Goal: Task Accomplishment & Management: Manage account settings

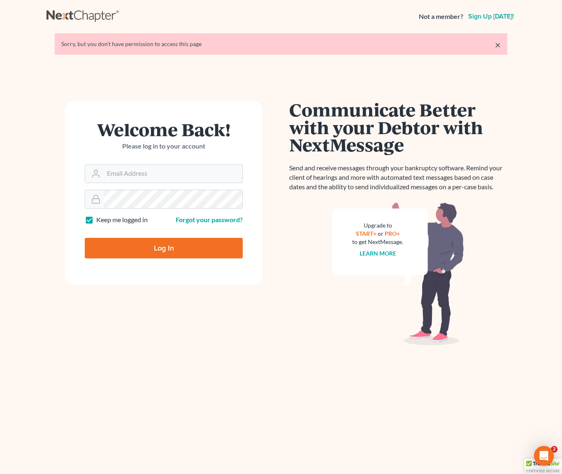
type input "[EMAIL_ADDRESS][DOMAIN_NAME]"
click at [167, 247] on input "Log In" at bounding box center [164, 248] width 158 height 21
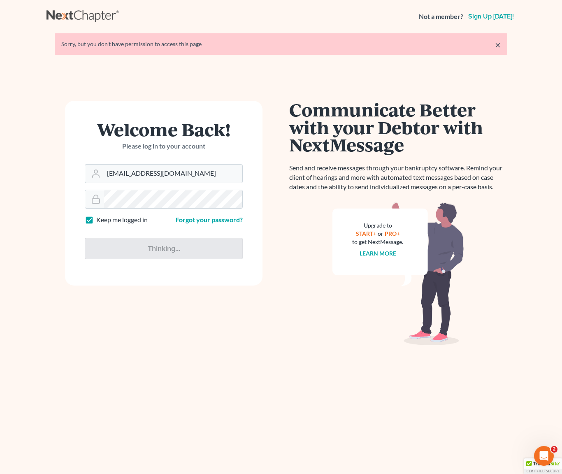
type input "Thinking..."
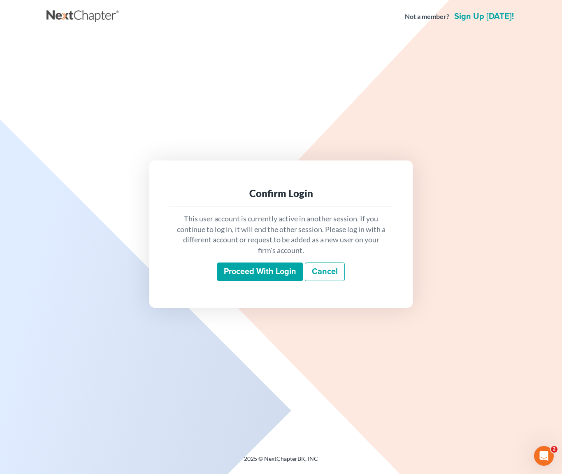
click at [258, 268] on input "Proceed with login" at bounding box center [260, 271] width 86 height 19
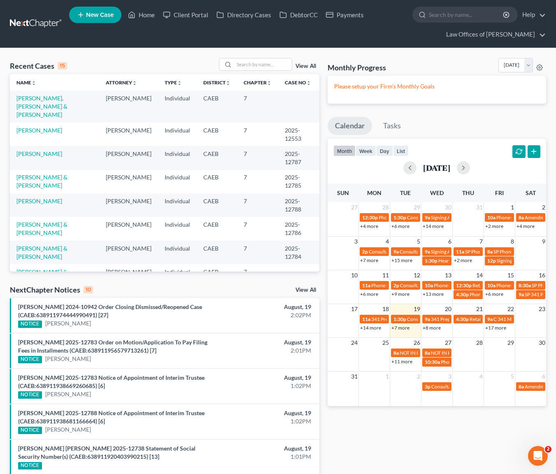
click at [492, 329] on link "+17 more" at bounding box center [495, 328] width 21 height 6
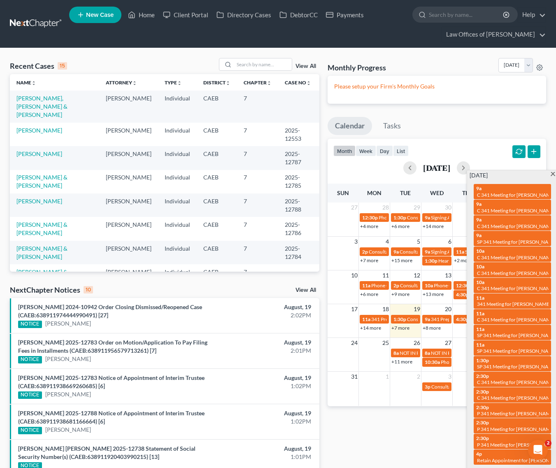
click at [553, 175] on span at bounding box center [553, 174] width 6 height 5
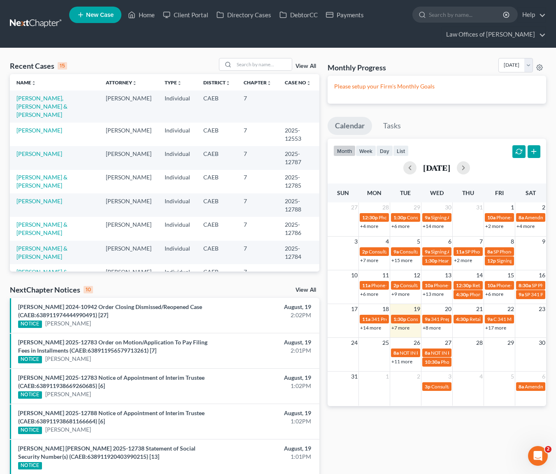
click at [495, 327] on link "+17 more" at bounding box center [495, 328] width 21 height 6
click at [428, 327] on link "+8 more" at bounding box center [432, 328] width 18 height 6
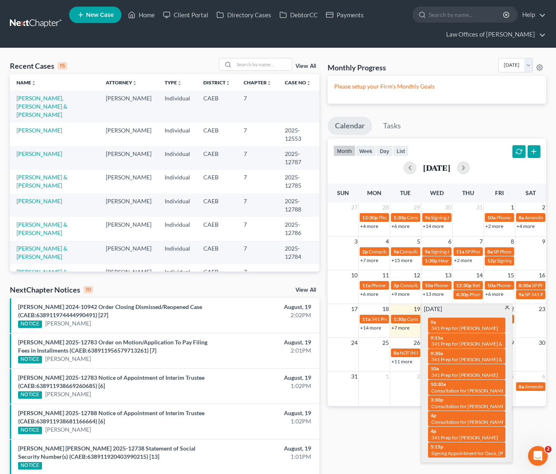
click at [506, 307] on span at bounding box center [507, 308] width 6 height 5
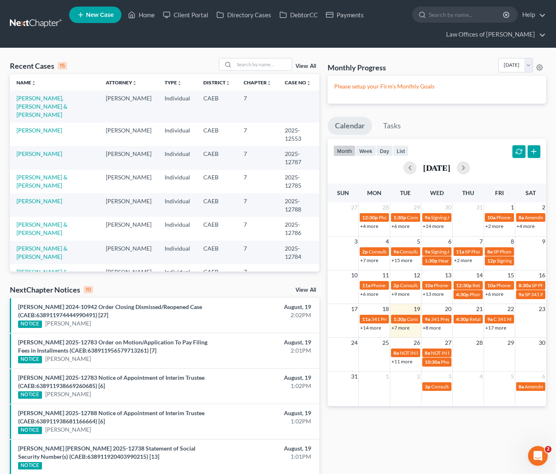
click at [405, 363] on link "+11 more" at bounding box center [401, 361] width 21 height 6
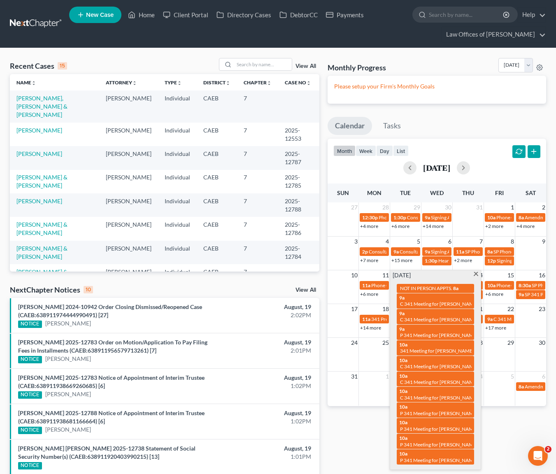
click at [477, 275] on span at bounding box center [476, 274] width 6 height 5
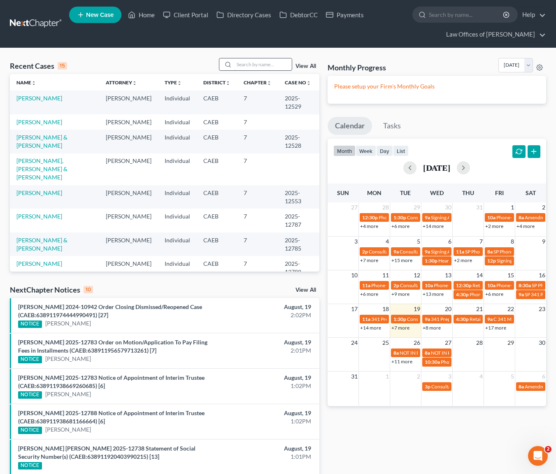
click at [261, 60] on input "search" at bounding box center [263, 64] width 58 height 12
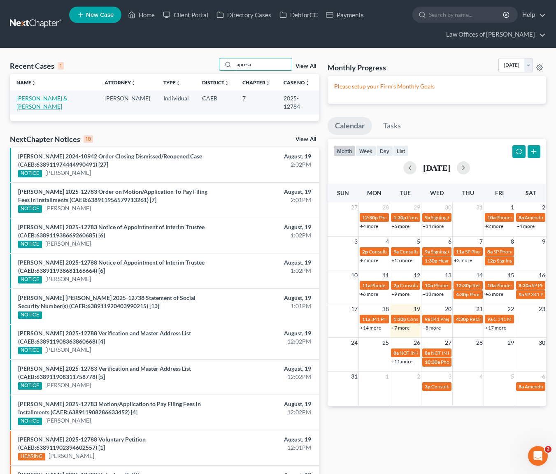
type input "apresa"
click at [39, 99] on link "Apresa, Andrew & Claudia" at bounding box center [41, 102] width 51 height 15
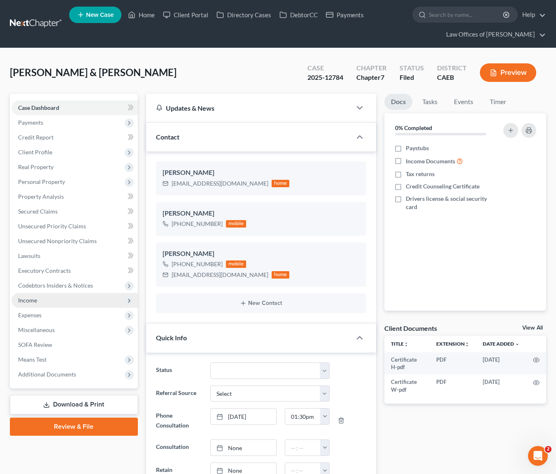
scroll to position [2447, 0]
click at [49, 303] on span "Income" at bounding box center [75, 300] width 126 height 15
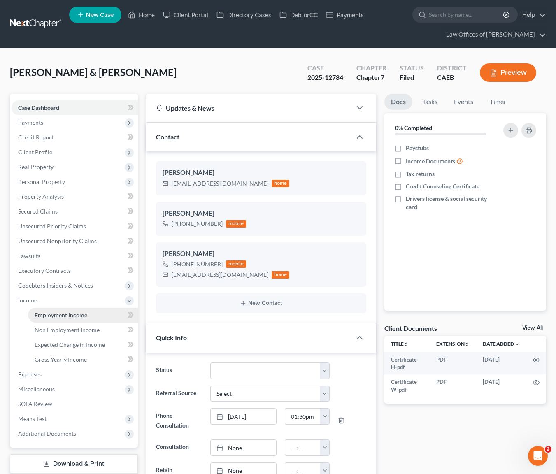
click at [54, 316] on span "Employment Income" at bounding box center [61, 314] width 53 height 7
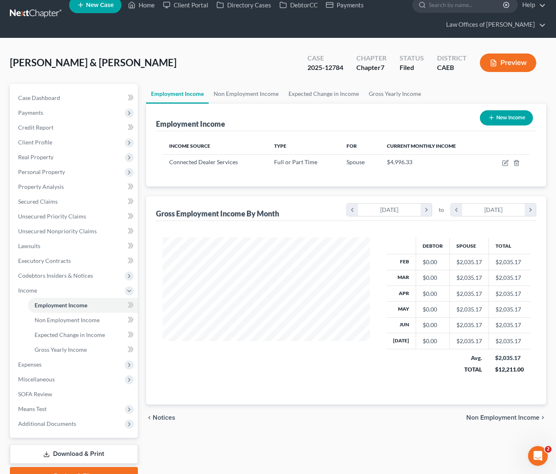
scroll to position [19, 0]
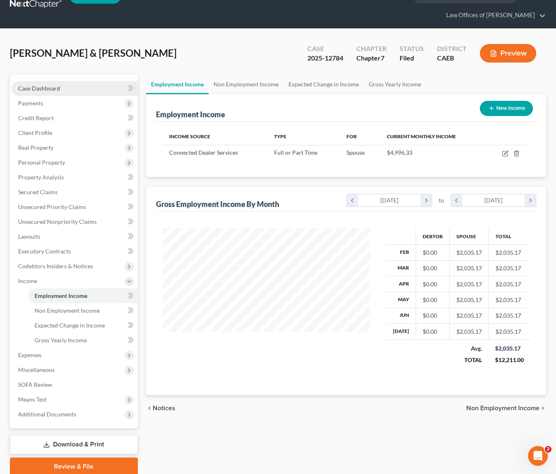
click at [64, 89] on link "Case Dashboard" at bounding box center [75, 88] width 126 height 15
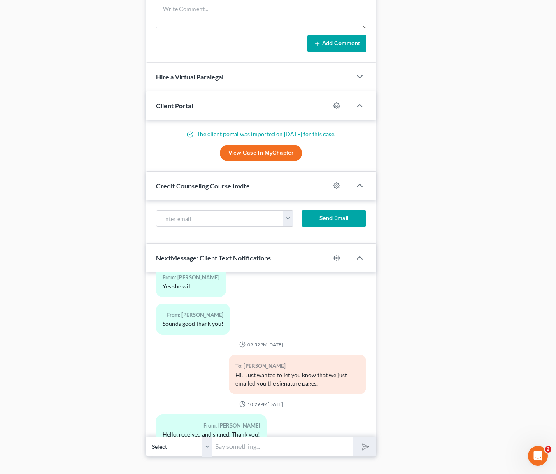
scroll to position [815, 0]
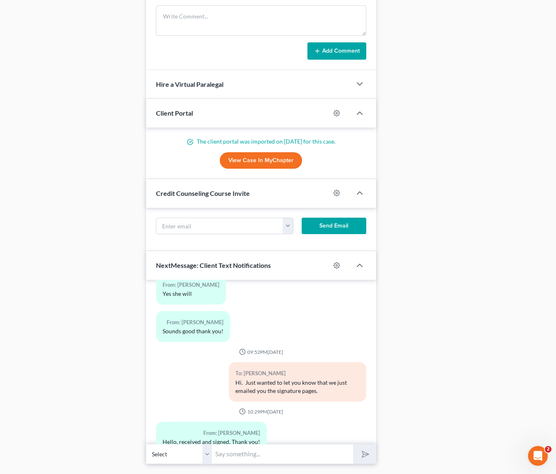
click at [239, 453] on input "text" at bounding box center [283, 454] width 142 height 20
type input "Hi. Just wanted to let you know that your case is filed now."
click at [353, 444] on button "submit" at bounding box center [364, 453] width 23 height 19
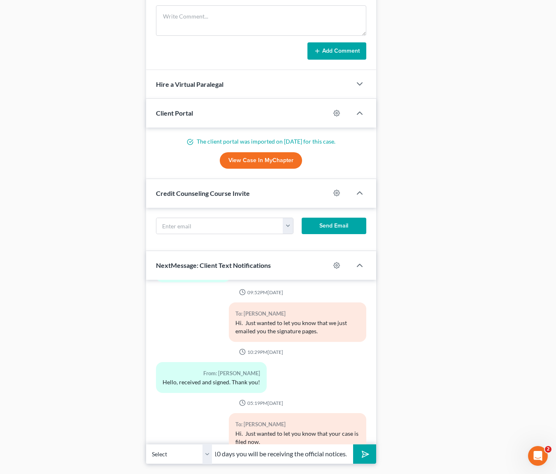
scroll to position [0, 317]
type input "Your case number is 25-12784 and the interview with the trustee will take place…"
click at [353, 444] on button "submit" at bounding box center [364, 453] width 23 height 19
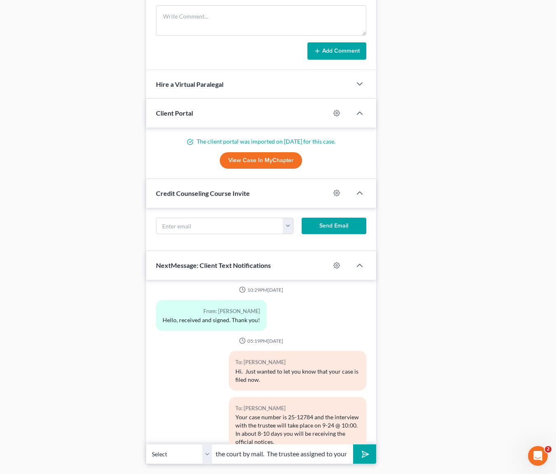
scroll to position [0, 0]
click at [332, 453] on input "Directly from the court by mail. The trustee assigned to your" at bounding box center [283, 454] width 142 height 20
click at [317, 453] on input "Directly from the court by mail. The trustee assigned to your case is asking fo…" at bounding box center [283, 454] width 142 height 20
type input "Directly from the court by mail. The trustee assigned to your case is asking fo…"
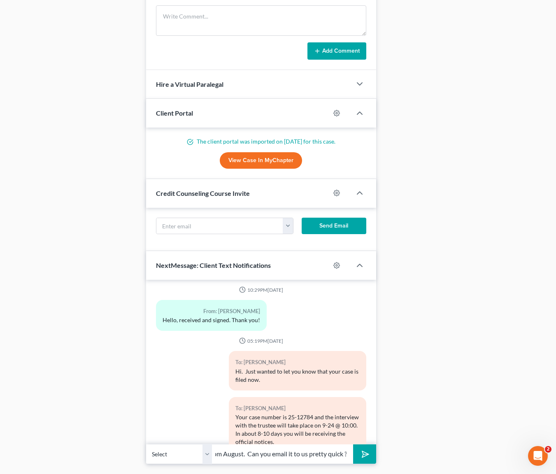
click at [353, 444] on button "submit" at bounding box center [364, 453] width 23 height 19
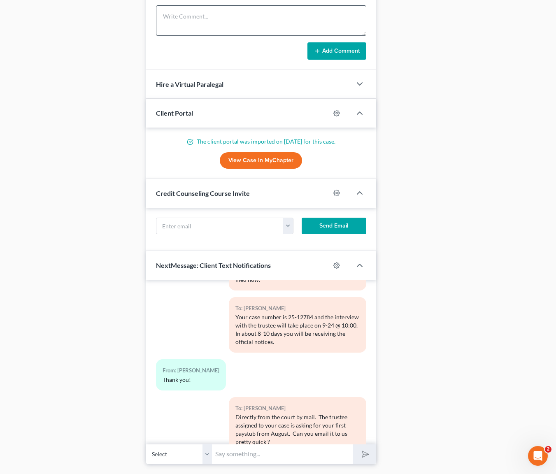
scroll to position [2715, 0]
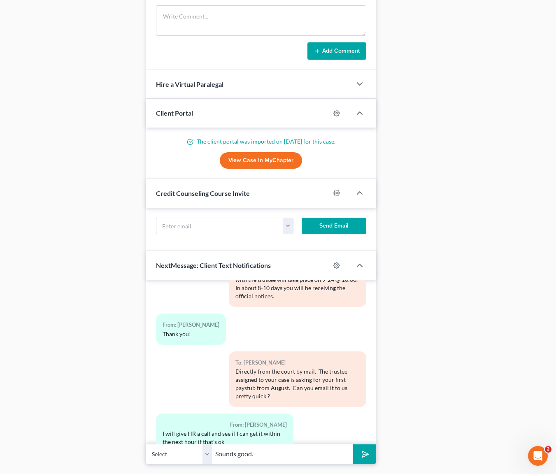
type input "Sounds good."
click at [353, 444] on button "submit" at bounding box center [364, 453] width 23 height 19
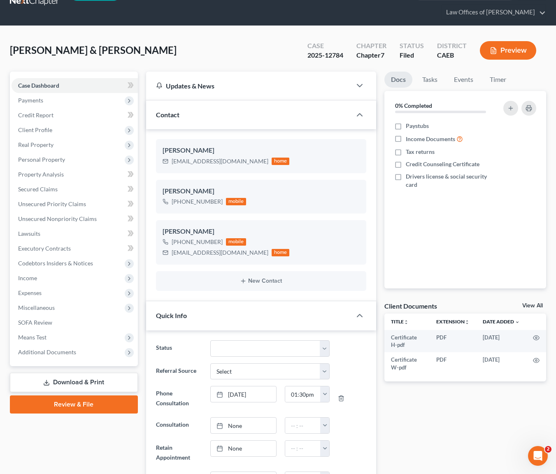
scroll to position [0, 0]
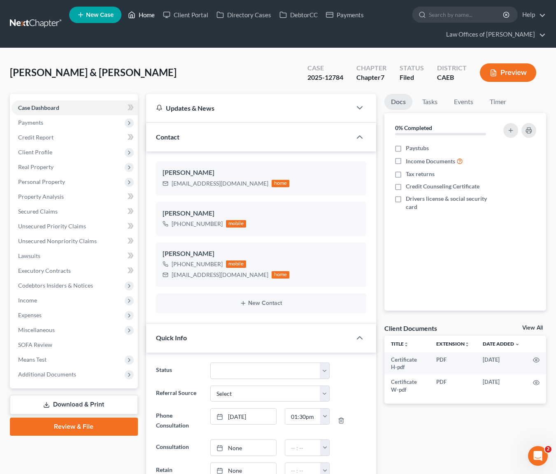
click at [149, 17] on link "Home" at bounding box center [141, 14] width 35 height 15
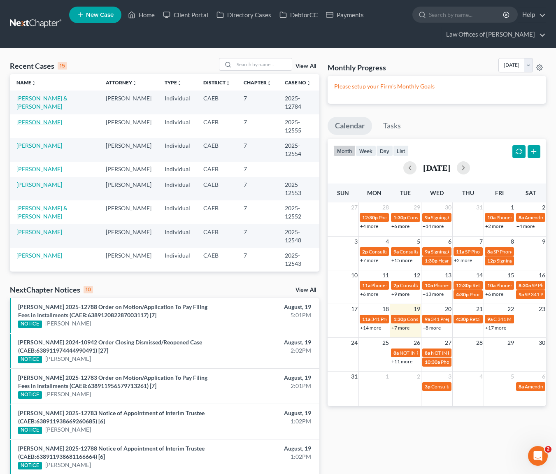
click at [46, 125] on link "Tovar, Marlene" at bounding box center [39, 121] width 46 height 7
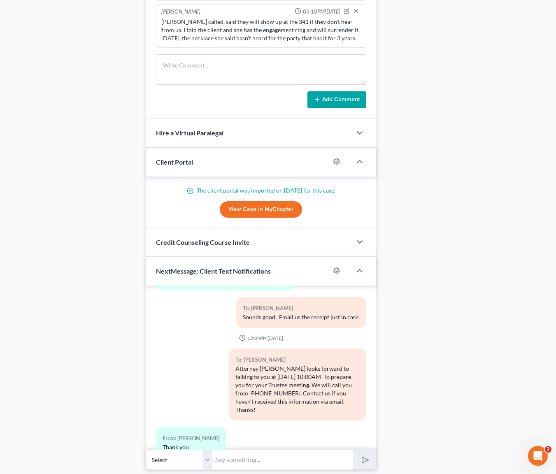
scroll to position [727, 0]
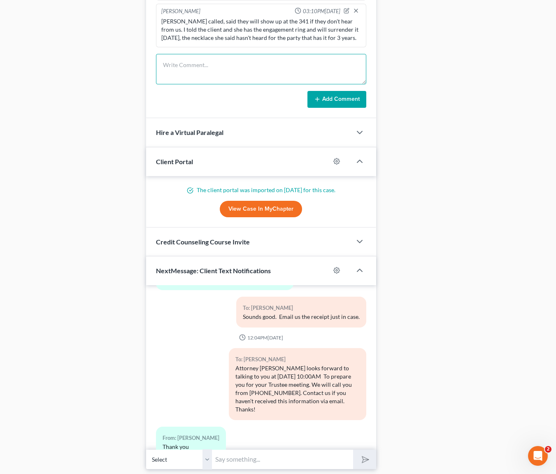
click at [176, 60] on textarea at bounding box center [261, 69] width 210 height 30
type textarea "Client returned the engagement ring to Don Roberto yesterday. We have the recei…"
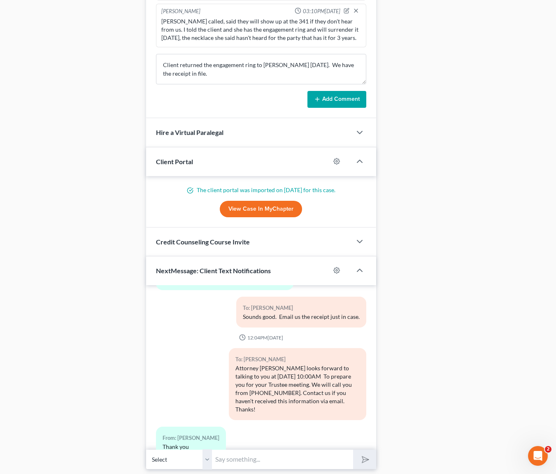
click at [331, 102] on button "Add Comment" at bounding box center [336, 99] width 59 height 17
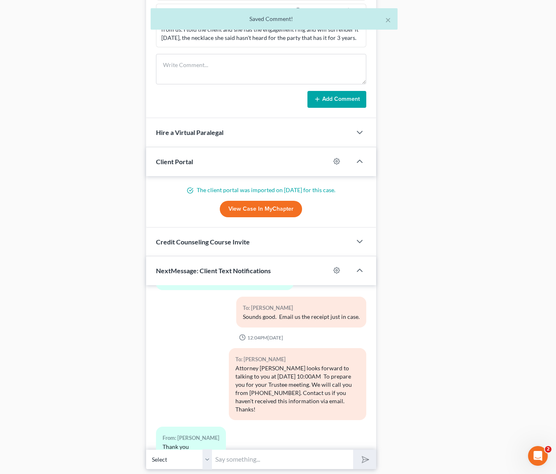
scroll to position [372, 0]
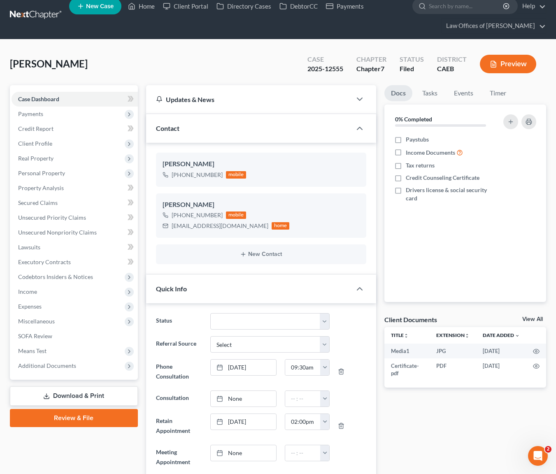
scroll to position [0, 0]
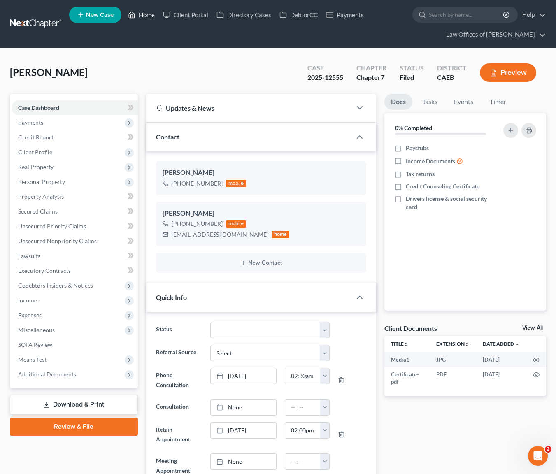
click at [151, 12] on link "Home" at bounding box center [141, 14] width 35 height 15
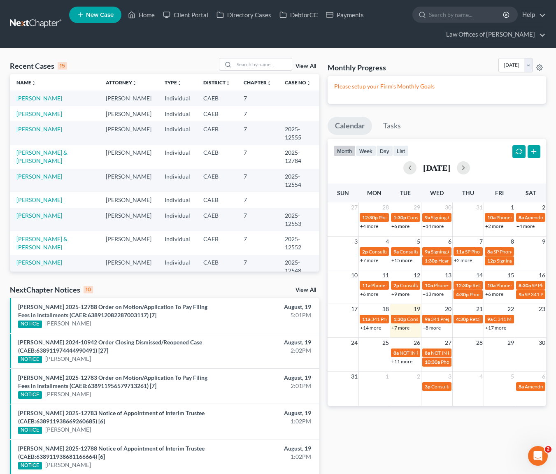
click at [401, 327] on link "+7 more" at bounding box center [400, 328] width 18 height 6
click at [48, 201] on link "Pena, Alejandro" at bounding box center [39, 199] width 46 height 7
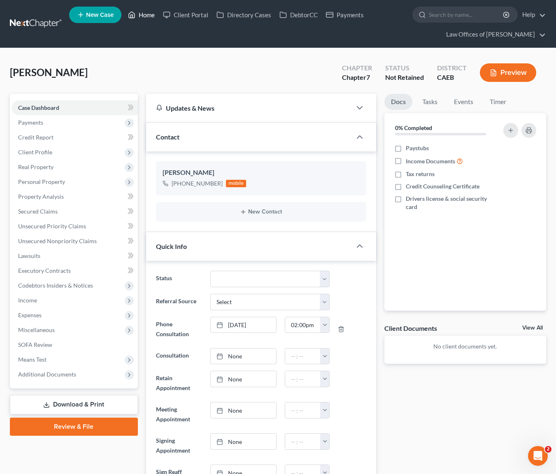
click at [149, 17] on link "Home" at bounding box center [141, 14] width 35 height 15
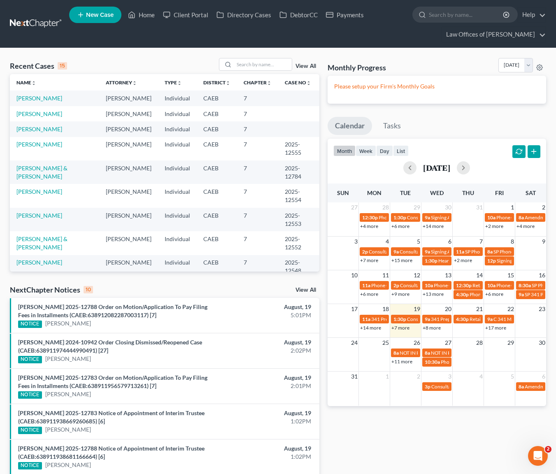
click at [402, 328] on link "+7 more" at bounding box center [400, 328] width 18 height 6
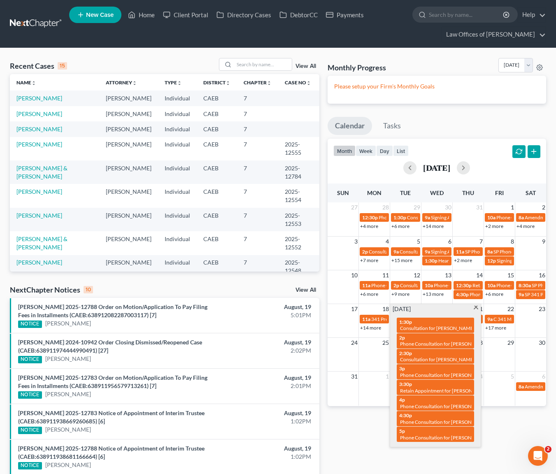
click at [474, 307] on span at bounding box center [476, 308] width 6 height 5
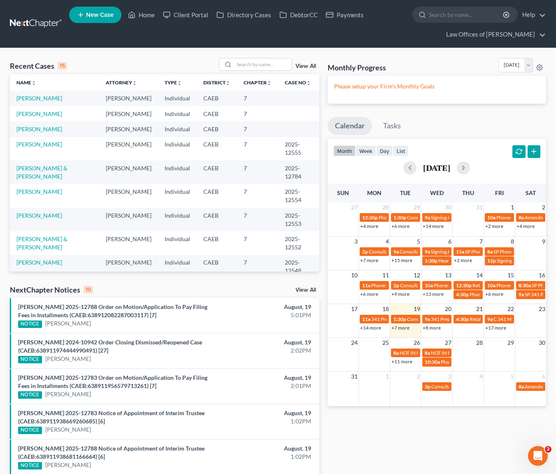
click at [433, 327] on link "+8 more" at bounding box center [432, 328] width 18 height 6
click at [246, 64] on input "search" at bounding box center [263, 64] width 58 height 12
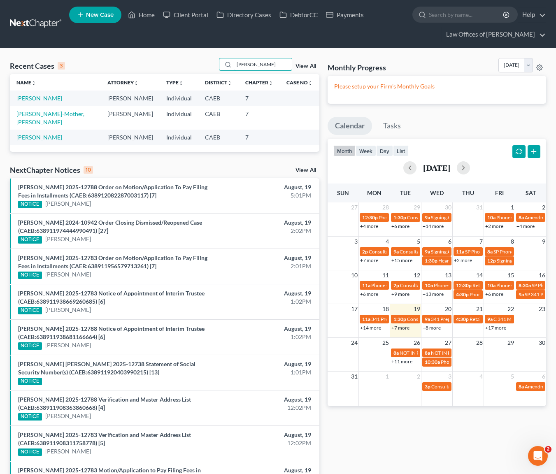
type input "chavolla"
click at [31, 98] on link "Chavolla, Sandra" at bounding box center [39, 98] width 46 height 7
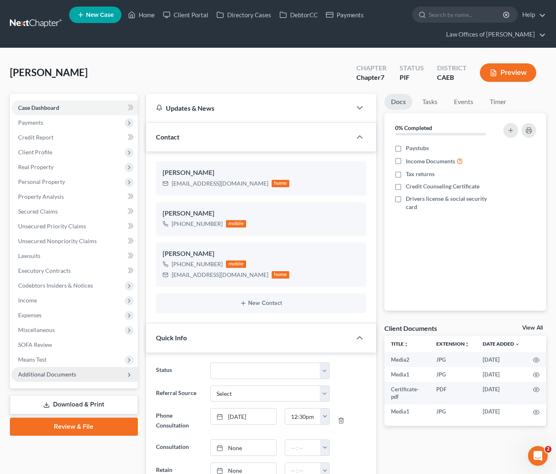
scroll to position [3144, 0]
click at [54, 371] on span "Additional Documents" at bounding box center [47, 374] width 58 height 7
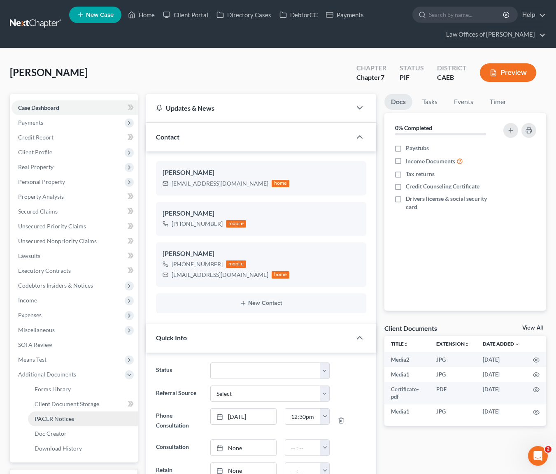
click at [76, 419] on link "PACER Notices" at bounding box center [83, 418] width 110 height 15
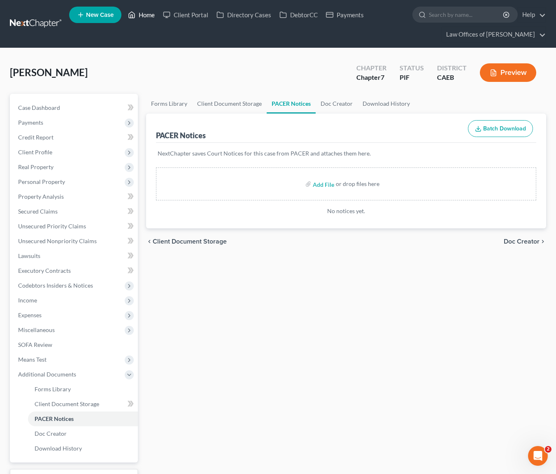
click at [144, 13] on link "Home" at bounding box center [141, 14] width 35 height 15
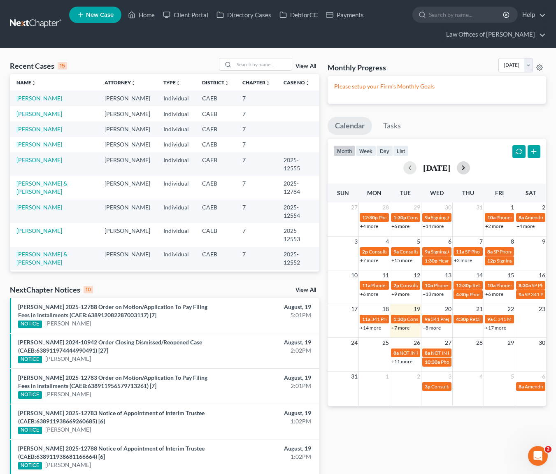
click at [470, 169] on button "button" at bounding box center [463, 167] width 13 height 13
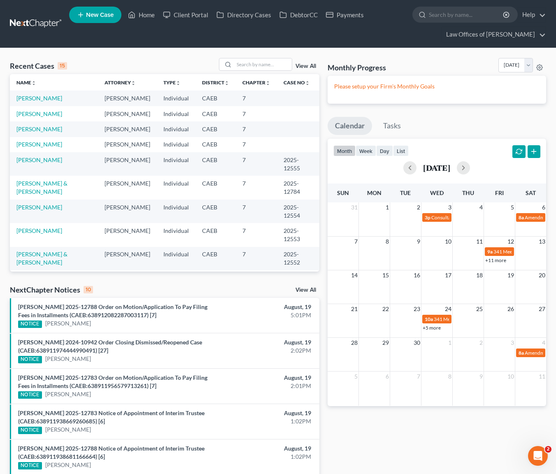
click at [496, 261] on link "+11 more" at bounding box center [495, 260] width 21 height 6
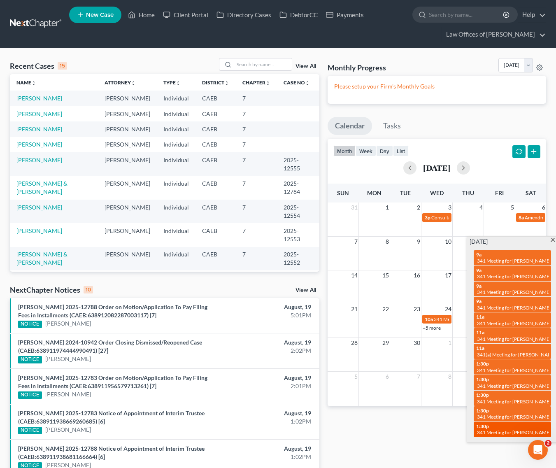
click at [522, 429] on span "341 Meeting for Sandra Guadalupe Chavolla" at bounding box center [514, 432] width 74 height 6
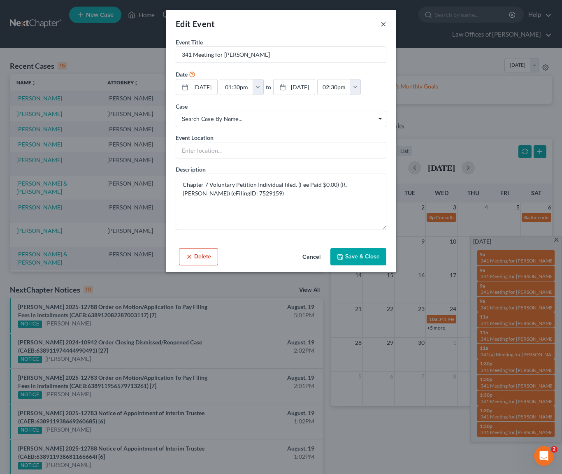
click at [381, 23] on button "×" at bounding box center [384, 24] width 6 height 10
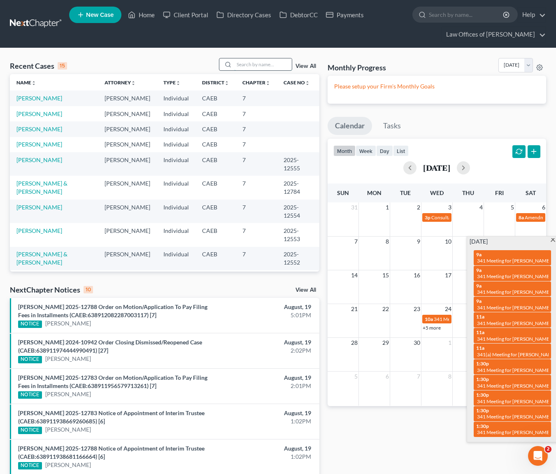
click at [265, 68] on input "search" at bounding box center [263, 64] width 58 height 12
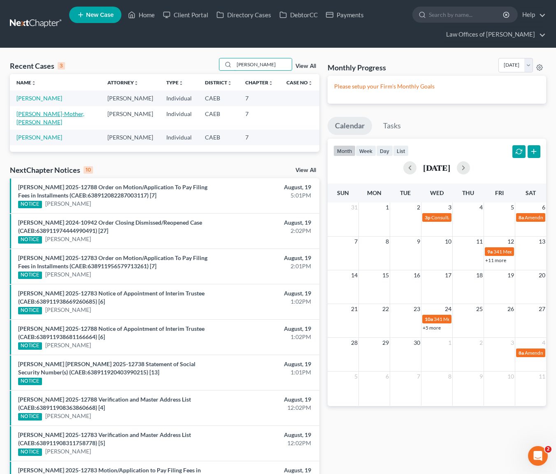
type input "Chavolla"
click at [48, 111] on link "Chavolla-Mother, Sandra" at bounding box center [50, 117] width 68 height 15
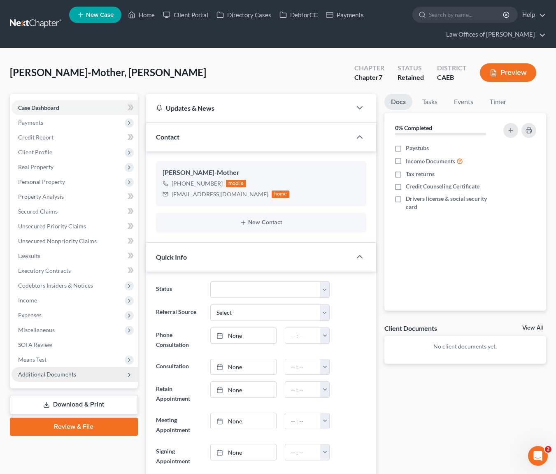
scroll to position [79, 0]
click at [60, 372] on span "Additional Documents" at bounding box center [47, 374] width 58 height 7
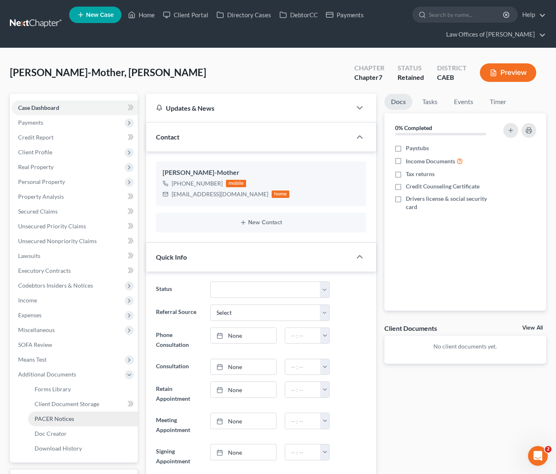
click at [82, 420] on link "PACER Notices" at bounding box center [83, 418] width 110 height 15
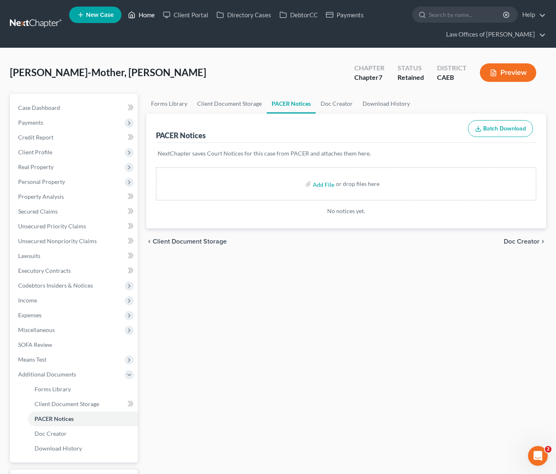
click at [151, 13] on link "Home" at bounding box center [141, 14] width 35 height 15
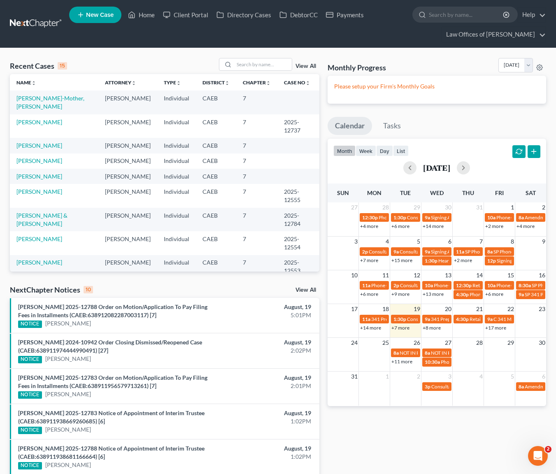
click at [404, 327] on link "+7 more" at bounding box center [400, 328] width 18 height 6
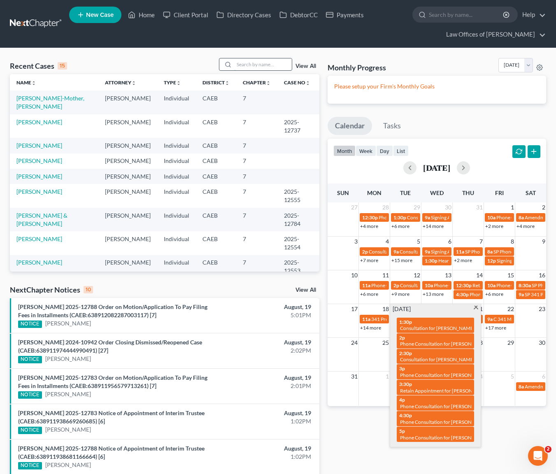
click at [248, 65] on input "search" at bounding box center [263, 64] width 58 height 12
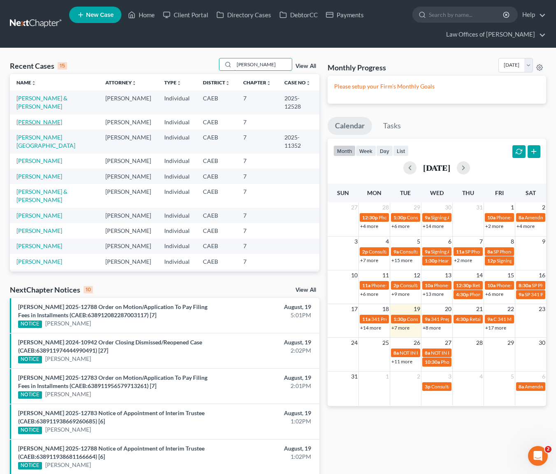
type input "Davis"
click at [45, 124] on link "Davis, Jessica" at bounding box center [39, 121] width 46 height 7
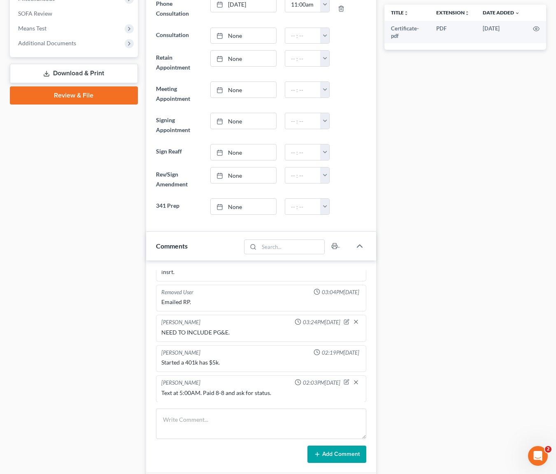
scroll to position [320, 0]
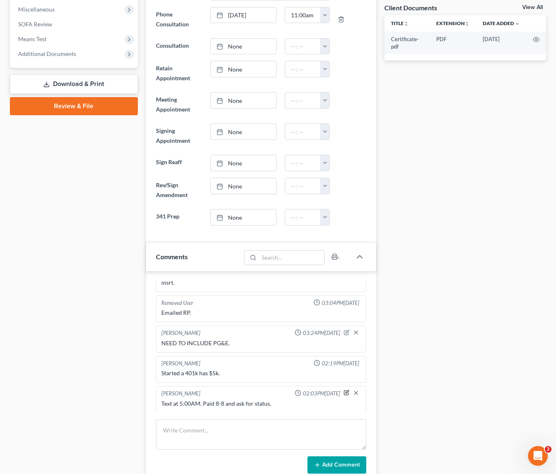
click at [344, 391] on icon "button" at bounding box center [347, 393] width 6 height 6
click at [298, 405] on textarea "Text at 5:00AM. Paid 8-8 and ask for status." at bounding box center [261, 414] width 200 height 30
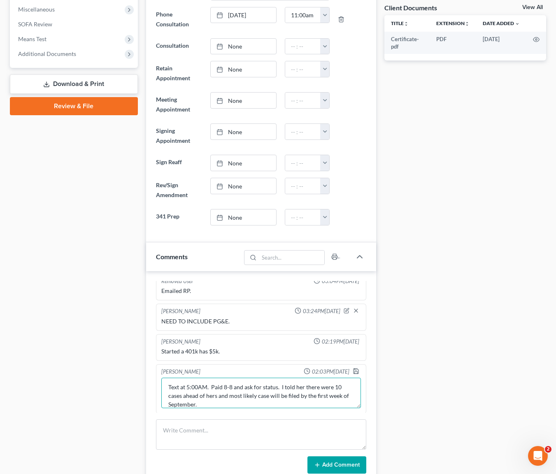
scroll to position [84, 0]
drag, startPoint x: 169, startPoint y: 386, endPoint x: 186, endPoint y: 393, distance: 18.9
click at [169, 386] on textarea "Text at 5:00AM. Paid 8-8 and ask for status. I told her there were 10 cases ahe…" at bounding box center [261, 392] width 200 height 30
type textarea "Can Text at 5:00AM. Paid 8-8 and ask for status. I told her there were 10 cases…"
click at [353, 369] on icon "button" at bounding box center [356, 370] width 7 height 7
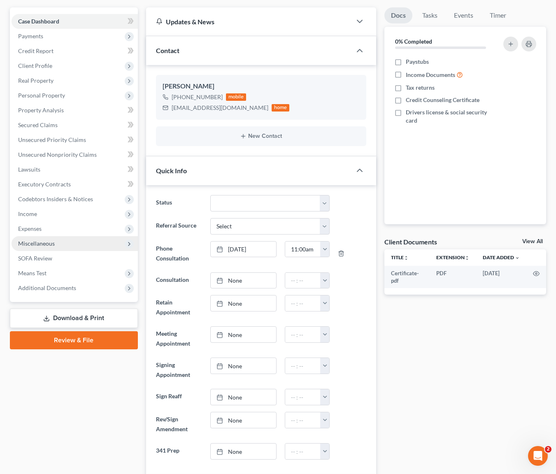
scroll to position [0, 0]
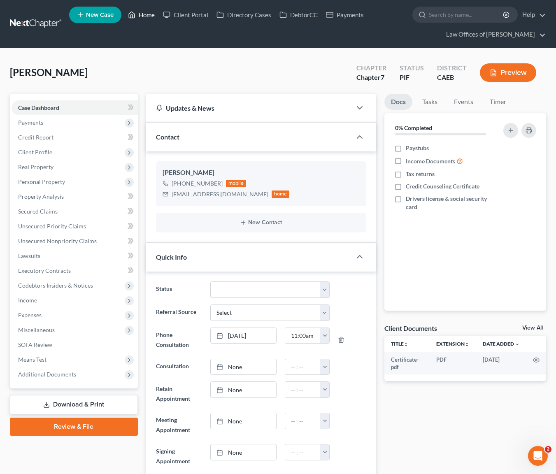
click at [150, 18] on link "Home" at bounding box center [141, 14] width 35 height 15
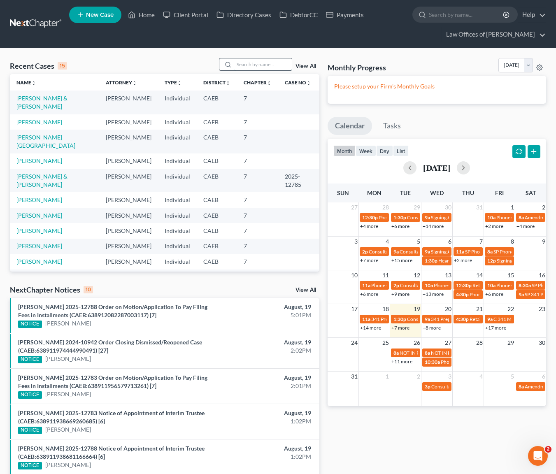
click at [264, 62] on input "search" at bounding box center [263, 64] width 58 height 12
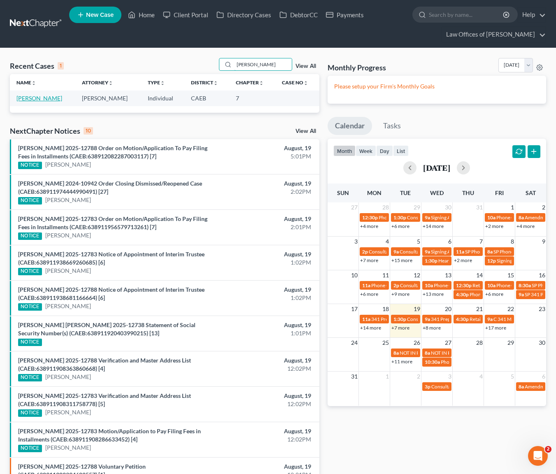
type input "Dowdy"
click at [46, 100] on link "Dowdy, Christina" at bounding box center [39, 98] width 46 height 7
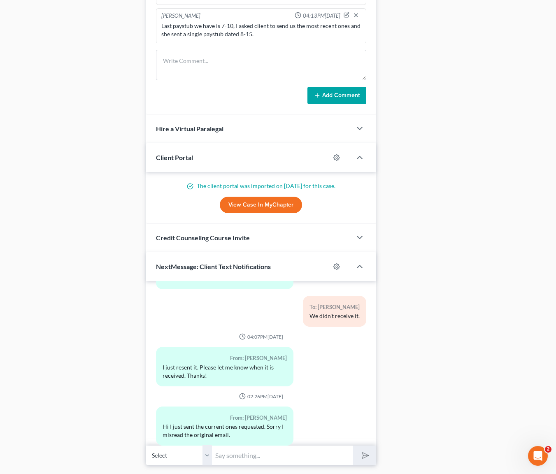
scroll to position [793, 0]
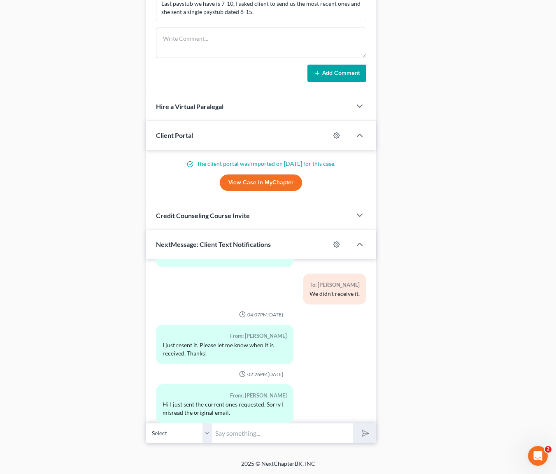
click at [237, 431] on input "text" at bounding box center [283, 433] width 142 height 20
type input "g"
click at [306, 436] on input "Got it, thank you. Do you" at bounding box center [283, 433] width 142 height 20
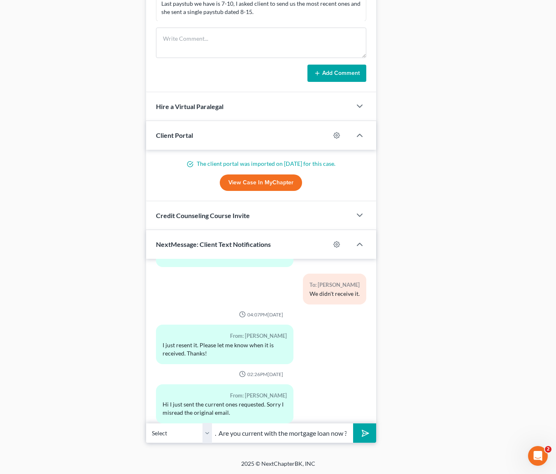
type input "Got it, thank you. Are you current with the mortgage loan now ?"
click at [353, 423] on button "submit" at bounding box center [364, 432] width 23 height 19
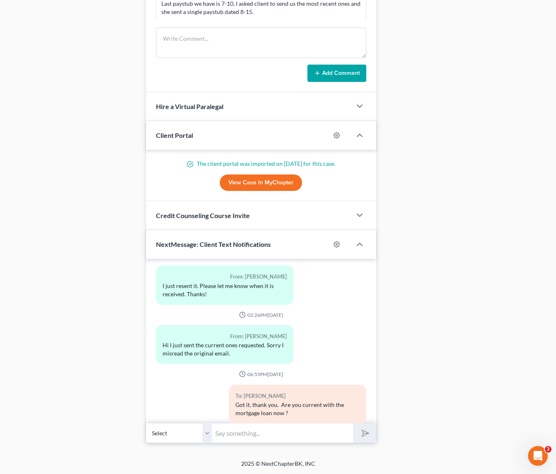
scroll to position [1535, 0]
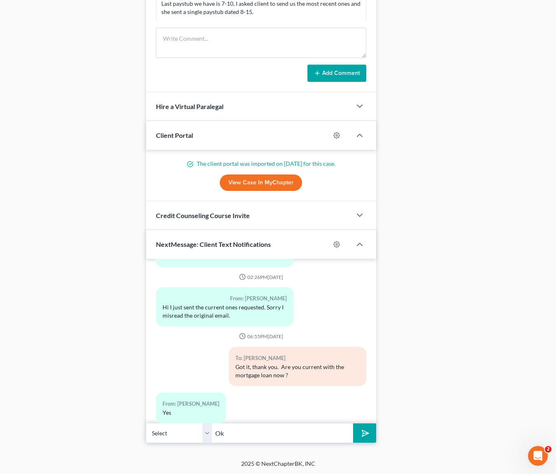
type input "O"
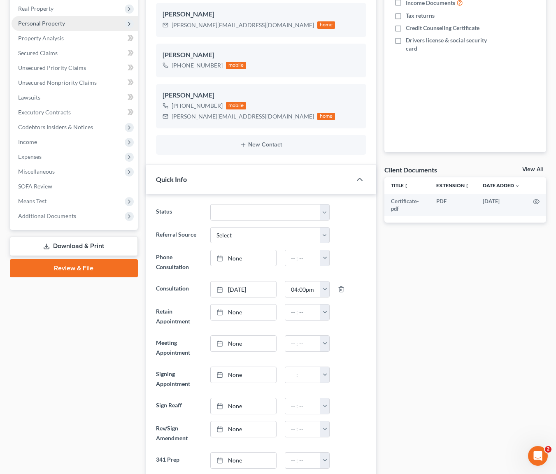
scroll to position [72, 0]
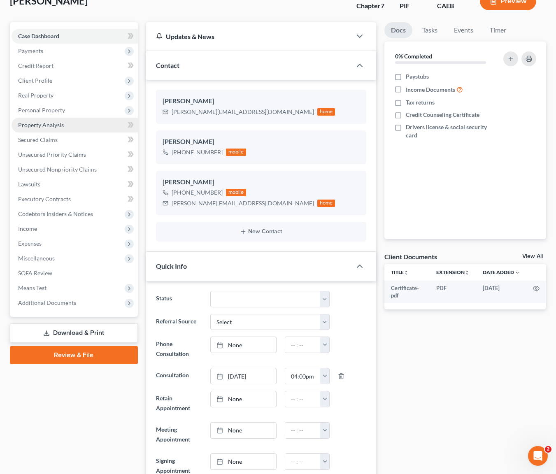
click at [73, 128] on link "Property Analysis" at bounding box center [75, 125] width 126 height 15
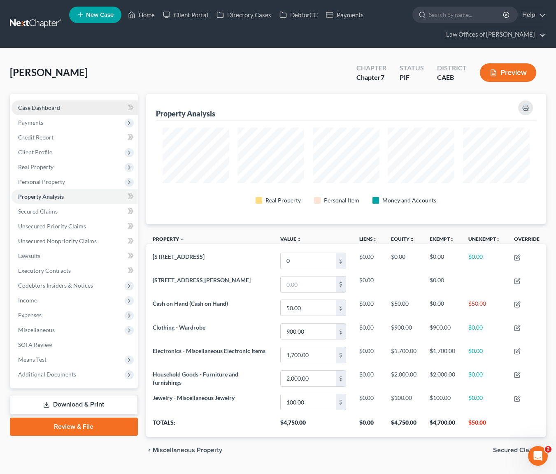
click at [72, 104] on link "Case Dashboard" at bounding box center [75, 107] width 126 height 15
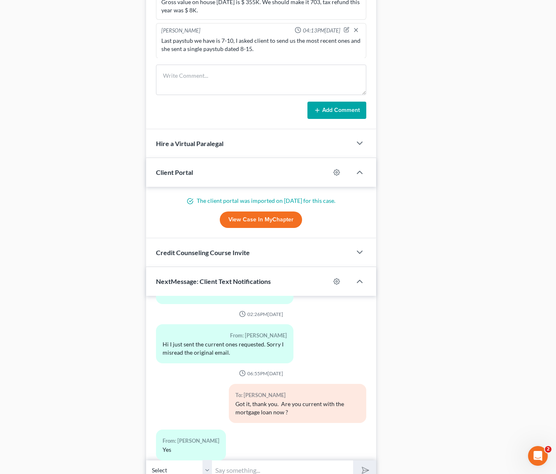
scroll to position [770, 0]
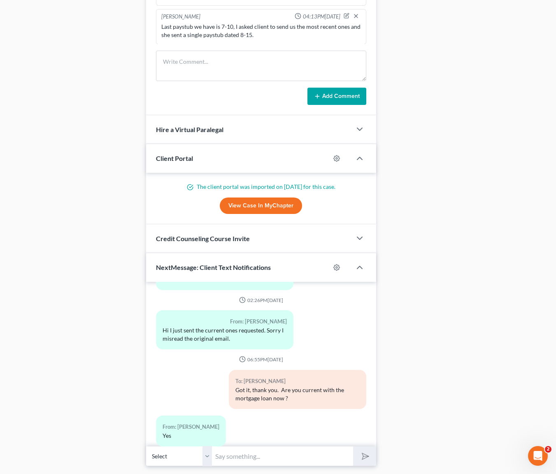
click at [245, 448] on input "text" at bounding box center [283, 456] width 142 height 20
type input "Can you email us the most recent mortgage statement ?"
click at [353, 446] on button "submit" at bounding box center [364, 455] width 23 height 19
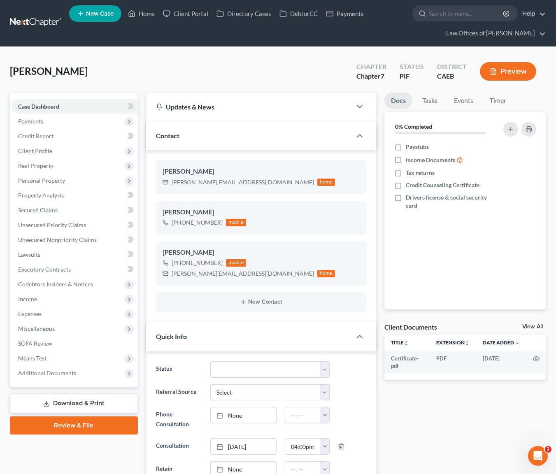
scroll to position [0, 0]
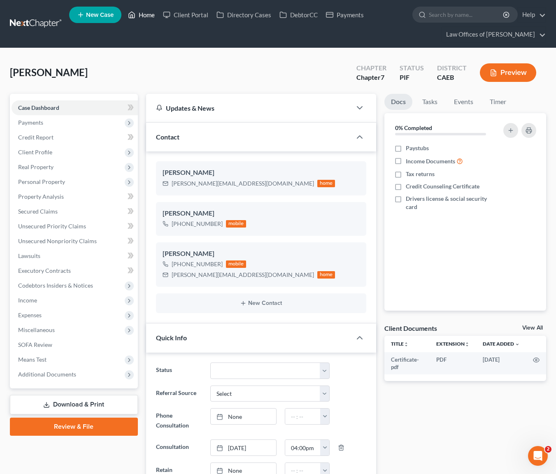
click at [151, 17] on link "Home" at bounding box center [141, 14] width 35 height 15
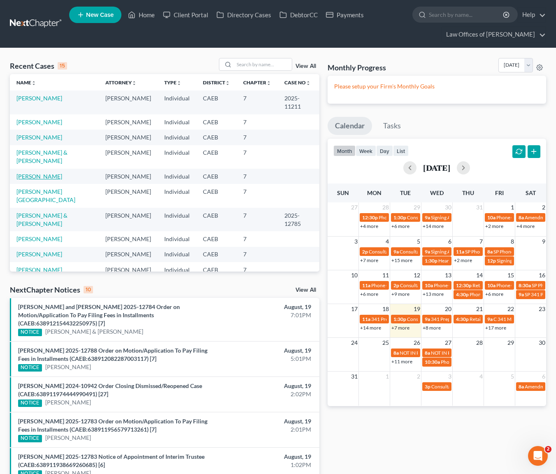
click at [41, 173] on link "Reed, John" at bounding box center [39, 176] width 46 height 7
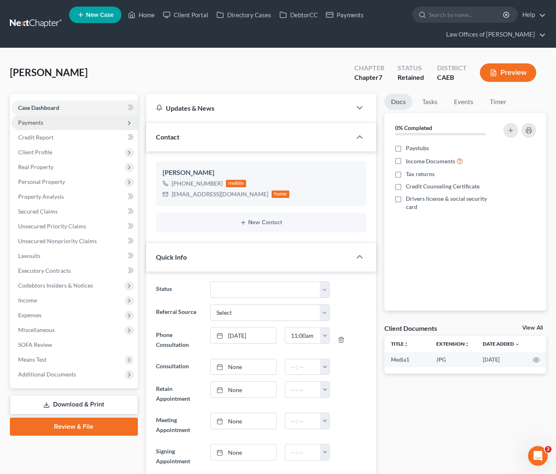
click at [60, 123] on span "Payments" at bounding box center [75, 122] width 126 height 15
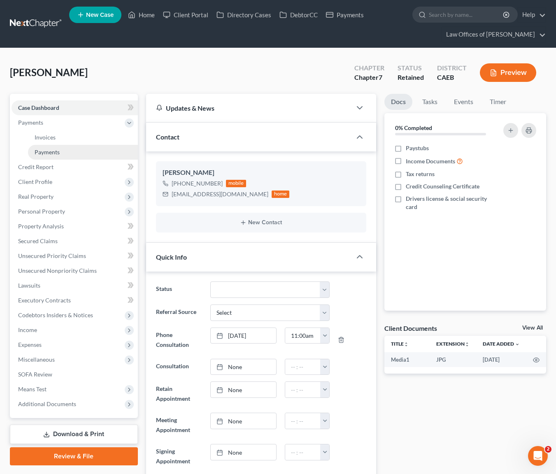
click at [71, 152] on link "Payments" at bounding box center [83, 152] width 110 height 15
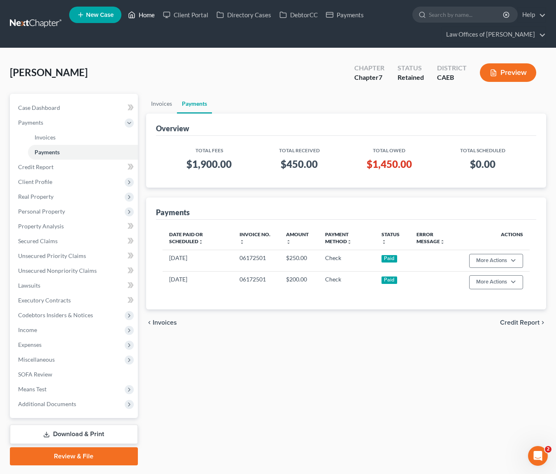
click at [149, 15] on link "Home" at bounding box center [141, 14] width 35 height 15
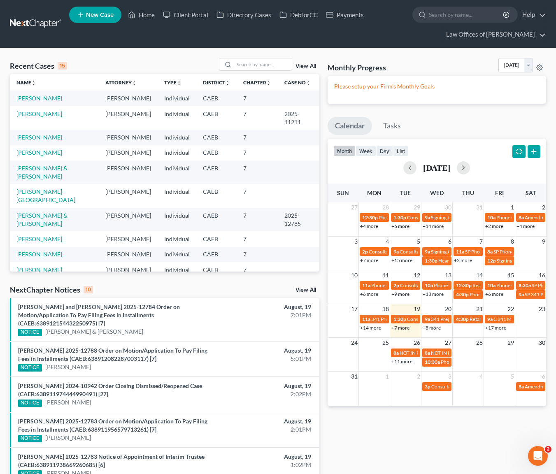
click at [36, 266] on link "Kumpel, Albert" at bounding box center [39, 269] width 46 height 7
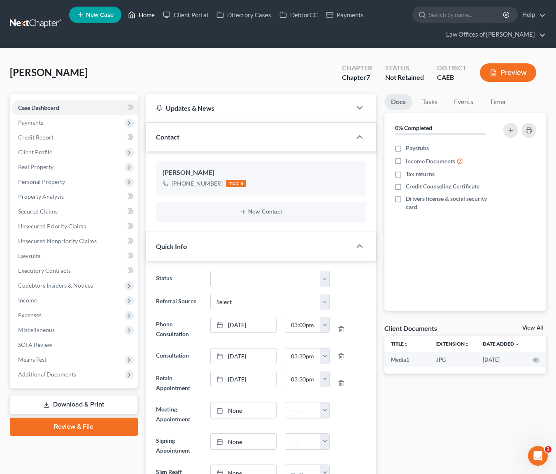
click at [149, 16] on link "Home" at bounding box center [141, 14] width 35 height 15
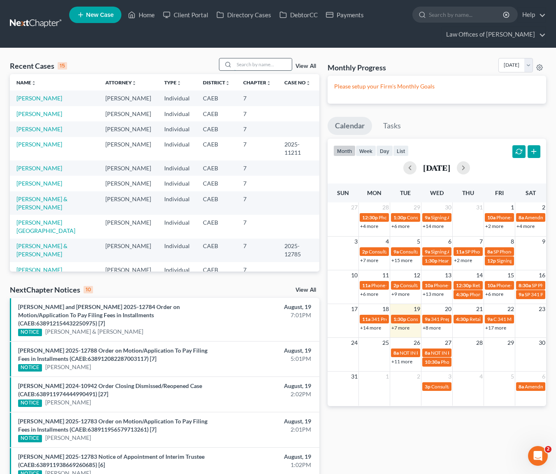
click at [259, 63] on input "search" at bounding box center [263, 64] width 58 height 12
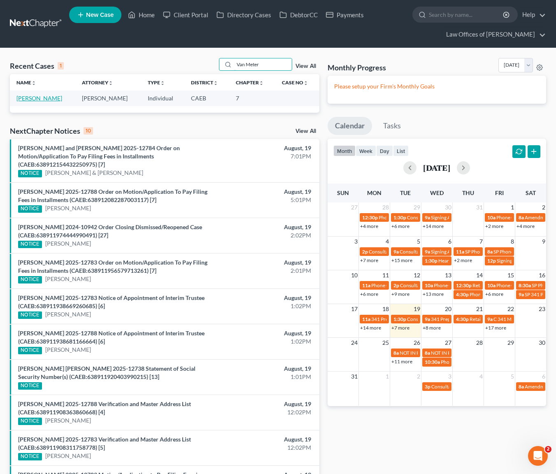
type input "Van Meter"
click at [44, 97] on link "Van Meter, David" at bounding box center [39, 98] width 46 height 7
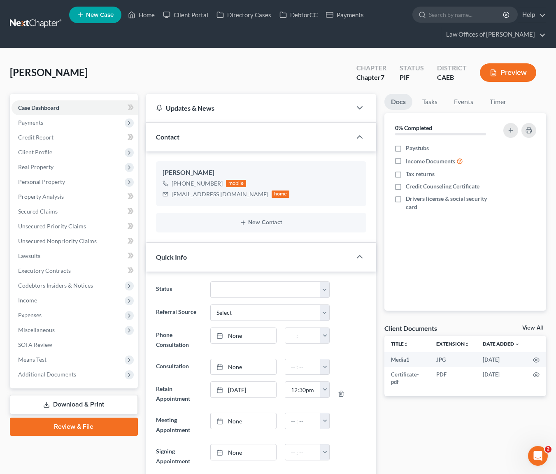
scroll to position [694, 0]
click at [47, 239] on span "Unsecured Nonpriority Claims" at bounding box center [57, 240] width 79 height 7
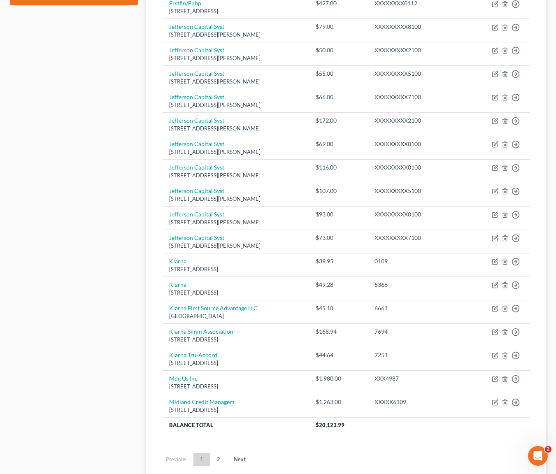
scroll to position [431, 0]
click at [235, 454] on link "Next" at bounding box center [239, 459] width 25 height 13
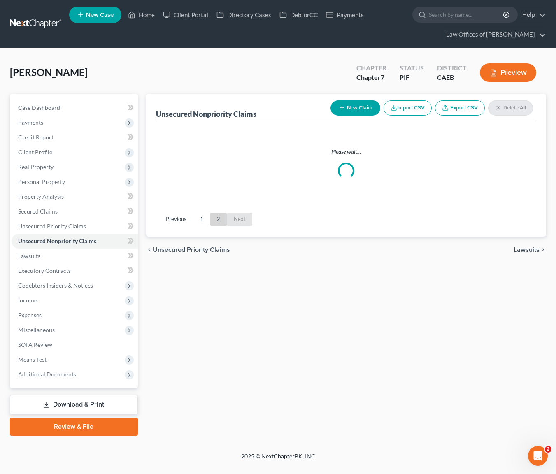
scroll to position [0, 0]
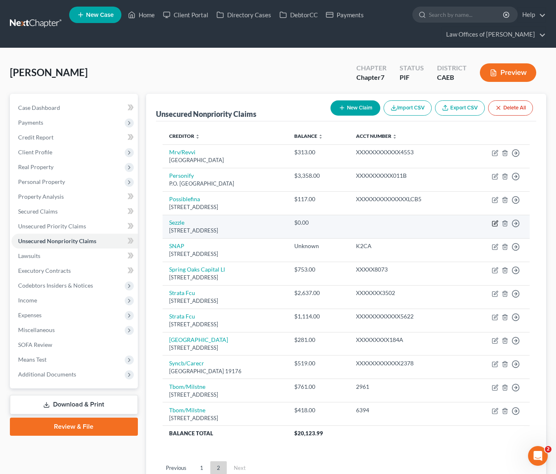
click at [492, 222] on icon "button" at bounding box center [494, 223] width 5 height 5
select select "24"
select select "0"
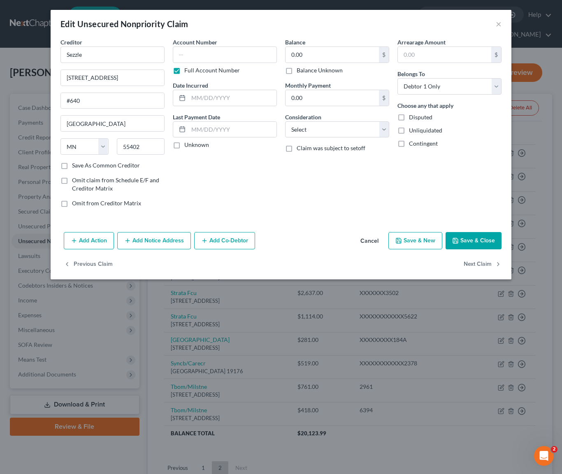
click at [297, 70] on label "Balance Unknown" at bounding box center [320, 70] width 46 height 8
click at [300, 70] on input "Balance Unknown" at bounding box center [302, 68] width 5 height 5
checkbox input "true"
click at [478, 241] on button "Save & Close" at bounding box center [474, 240] width 56 height 17
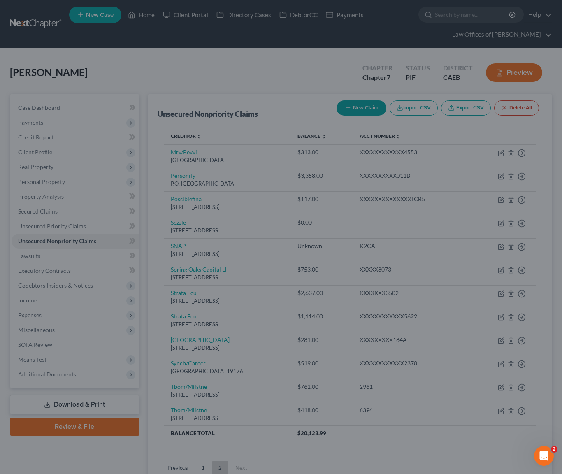
type input "0"
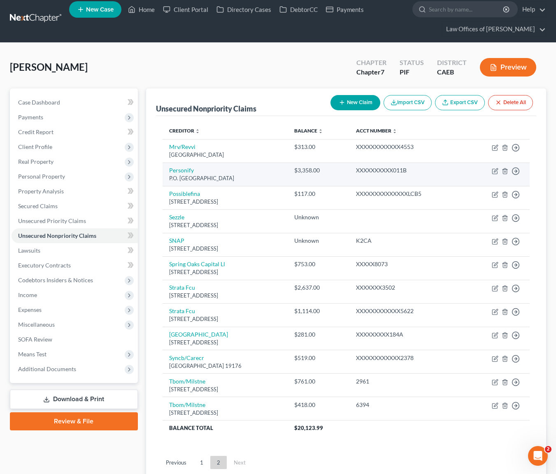
scroll to position [7, 0]
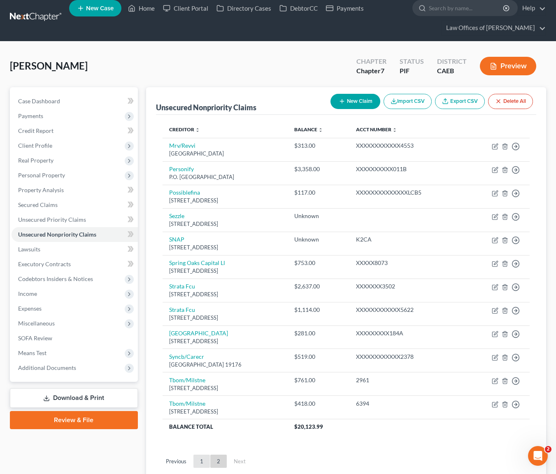
click at [199, 455] on link "1" at bounding box center [201, 461] width 16 height 13
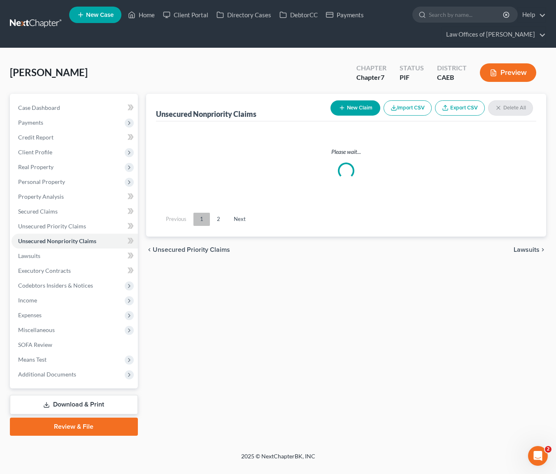
scroll to position [0, 0]
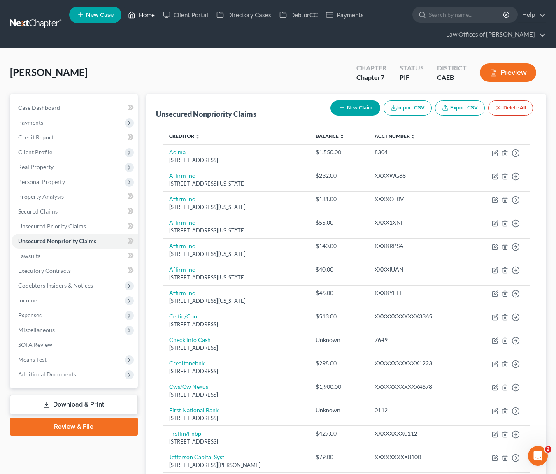
click at [149, 16] on link "Home" at bounding box center [141, 14] width 35 height 15
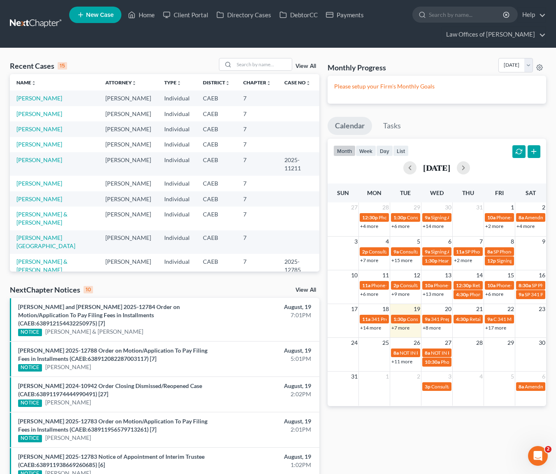
click at [396, 329] on link "+7 more" at bounding box center [400, 328] width 18 height 6
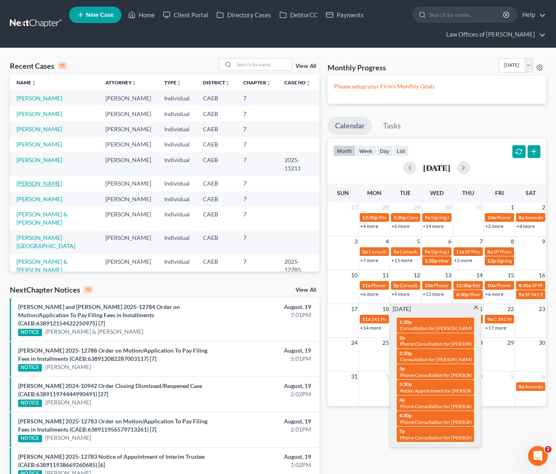
click at [38, 180] on link "Moreno, Jose" at bounding box center [39, 183] width 46 height 7
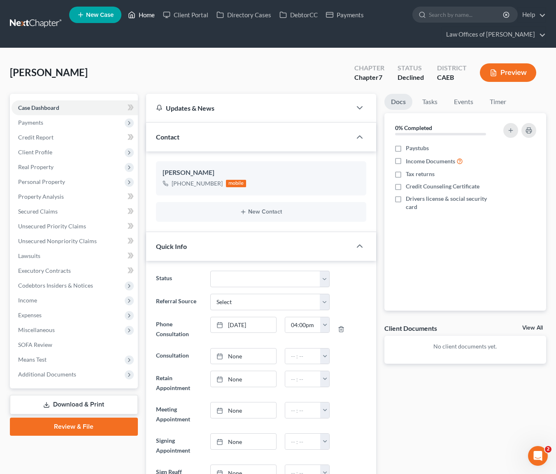
click at [145, 11] on link "Home" at bounding box center [141, 14] width 35 height 15
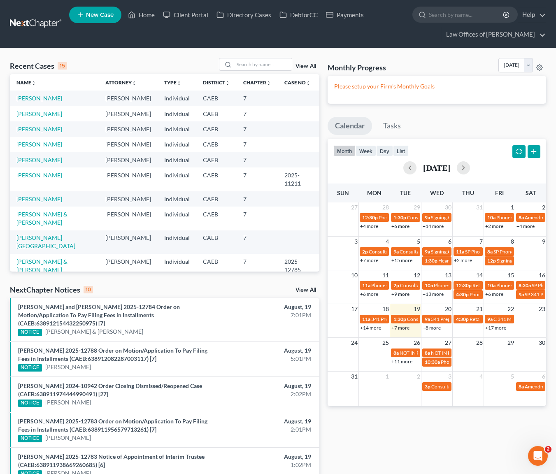
click at [402, 328] on link "+7 more" at bounding box center [400, 328] width 18 height 6
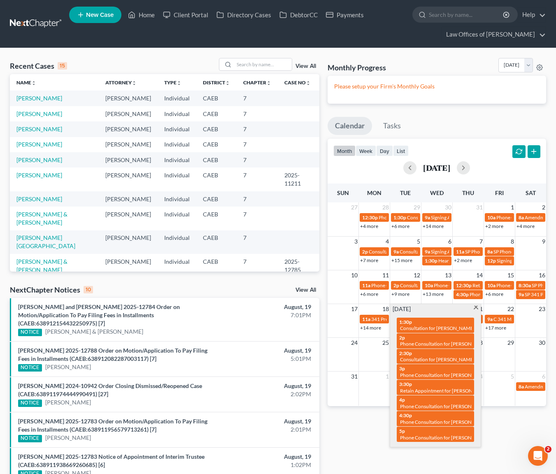
click at [474, 308] on span at bounding box center [476, 308] width 6 height 5
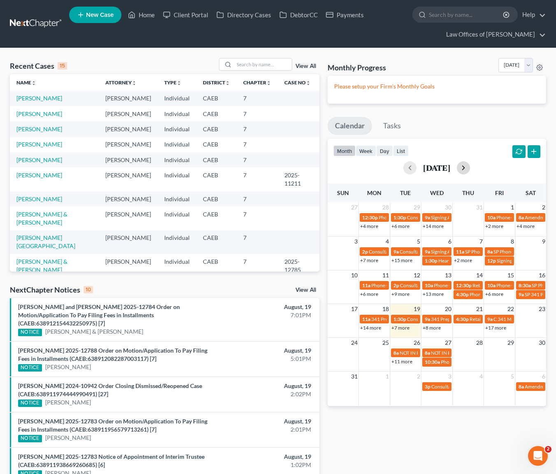
click at [470, 168] on button "button" at bounding box center [463, 167] width 13 height 13
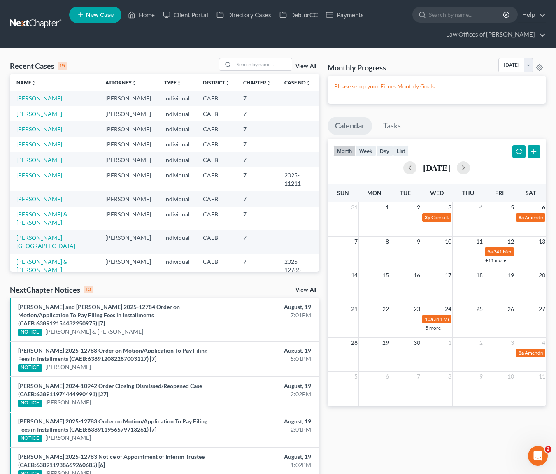
click at [497, 262] on link "+11 more" at bounding box center [495, 260] width 21 height 6
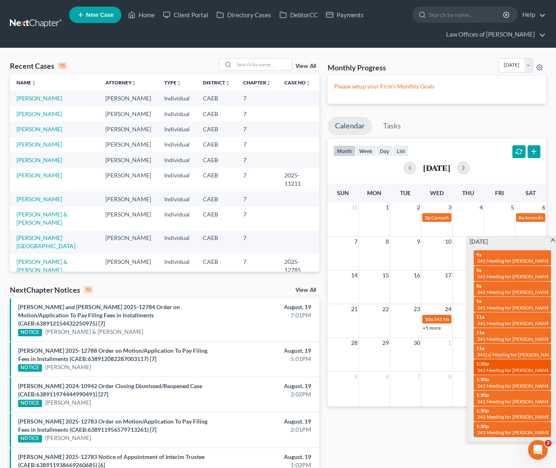
click at [532, 367] on span "341 Meeting for Christian John Sinnott" at bounding box center [534, 370] width 114 height 6
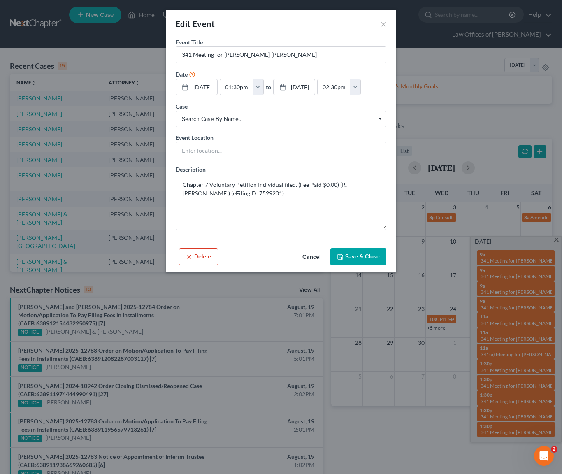
click at [530, 376] on div "Edit Event × Event Title * 341 Meeting for Christian John Sinnott Date 9/12/202…" at bounding box center [281, 237] width 562 height 474
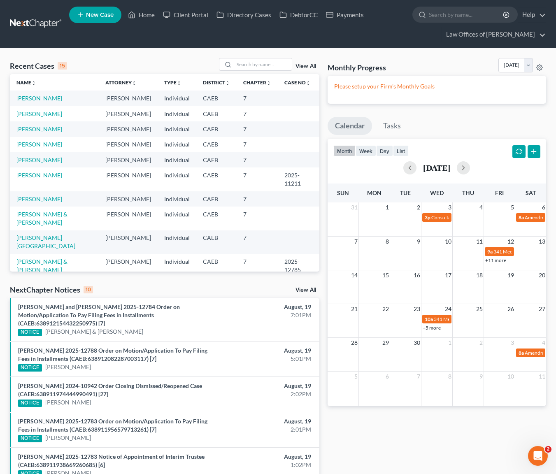
click at [494, 261] on link "+11 more" at bounding box center [495, 260] width 21 height 6
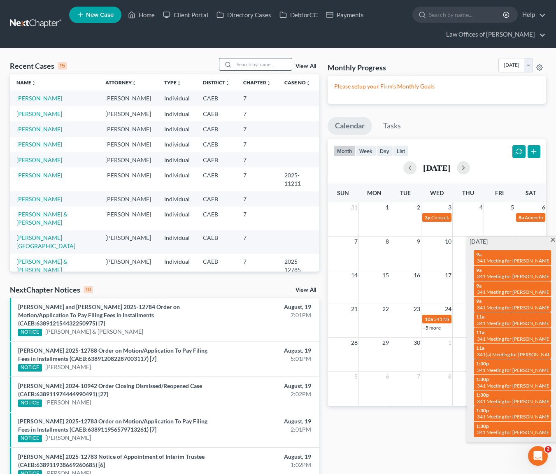
drag, startPoint x: 238, startPoint y: 66, endPoint x: 242, endPoint y: 65, distance: 4.2
click at [240, 65] on input "search" at bounding box center [263, 64] width 58 height 12
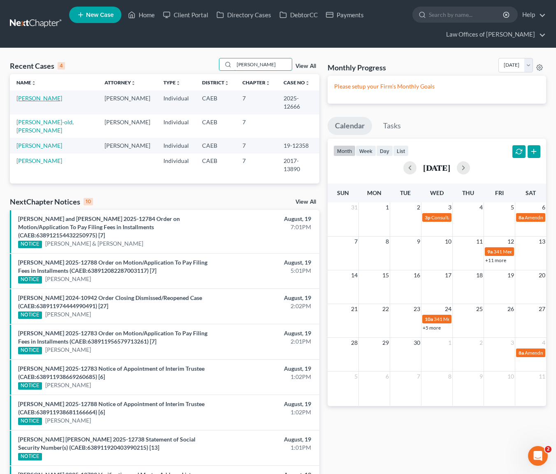
type input "Ofelia"
click at [51, 97] on link "Carrillo, Ofelia" at bounding box center [39, 98] width 46 height 7
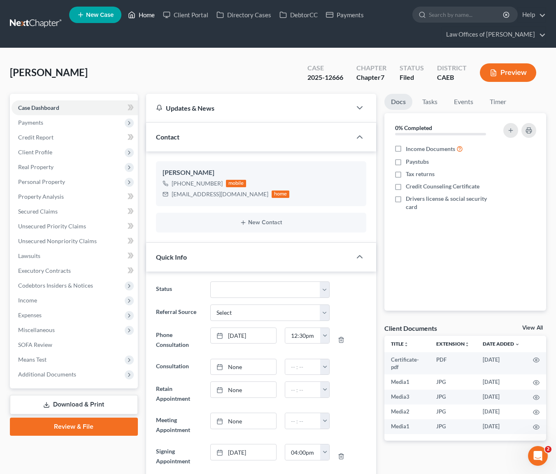
click at [146, 16] on link "Home" at bounding box center [141, 14] width 35 height 15
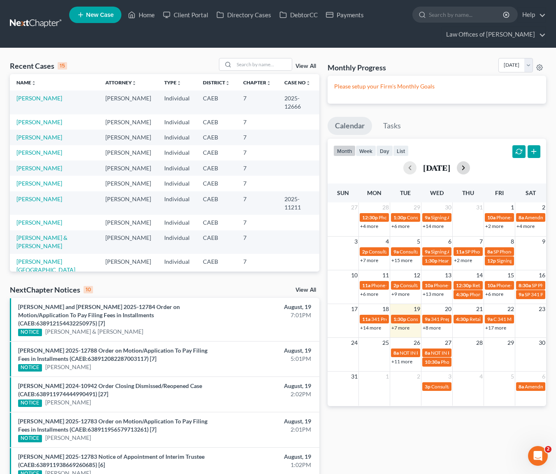
click at [470, 168] on button "button" at bounding box center [463, 167] width 13 height 13
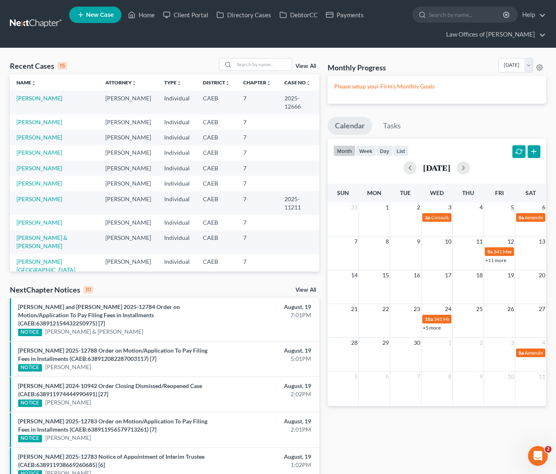
click at [494, 261] on link "+11 more" at bounding box center [495, 260] width 21 height 6
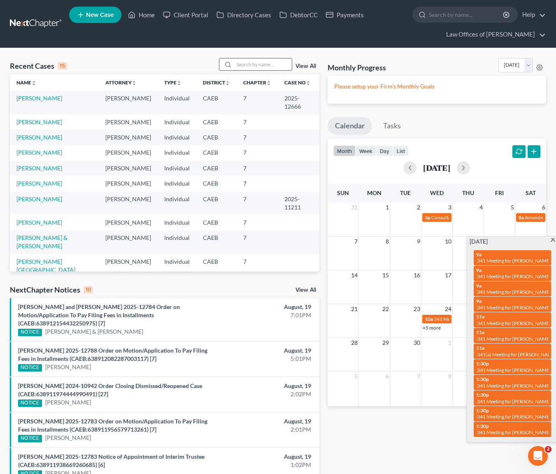
click at [251, 67] on input "search" at bounding box center [263, 64] width 58 height 12
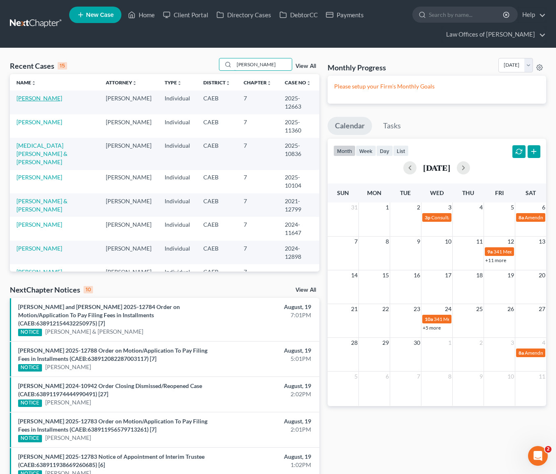
type input "elena"
click at [33, 96] on link "Andrade, Elena" at bounding box center [39, 98] width 46 height 7
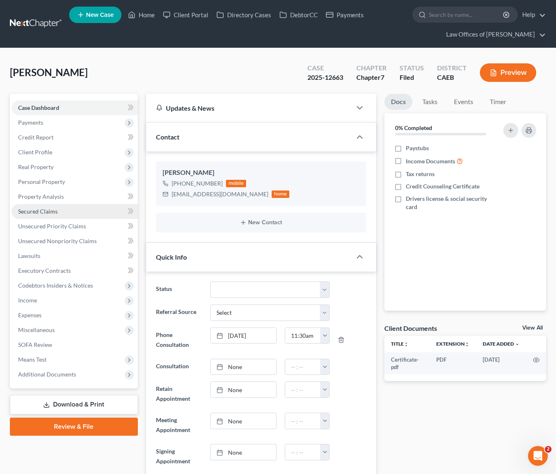
scroll to position [415, 0]
click at [54, 214] on span "Secured Claims" at bounding box center [37, 211] width 39 height 7
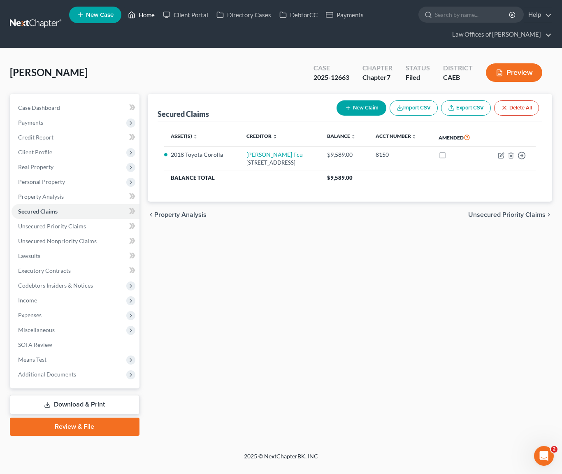
click at [155, 16] on link "Home" at bounding box center [141, 14] width 35 height 15
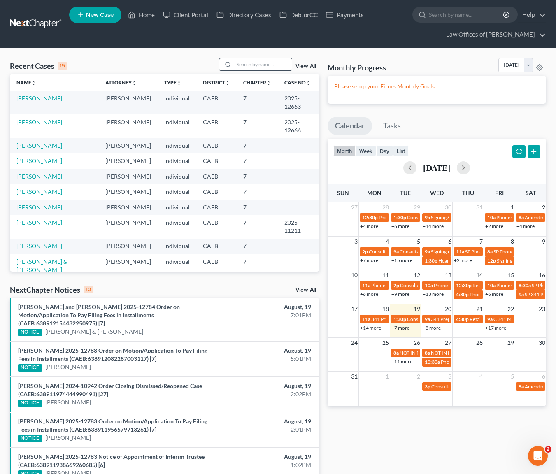
click at [262, 65] on input "search" at bounding box center [263, 64] width 58 height 12
type input "gutierrez"
click at [67, 118] on link "Gutierrez, Benny & Montana" at bounding box center [41, 125] width 51 height 15
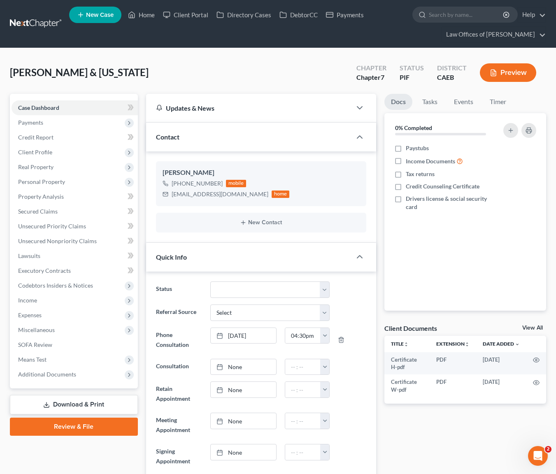
scroll to position [1318, 0]
click at [84, 198] on link "Property Analysis" at bounding box center [75, 196] width 126 height 15
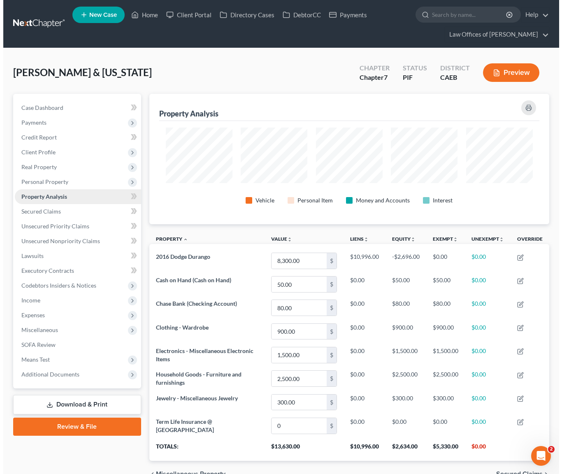
scroll to position [130, 400]
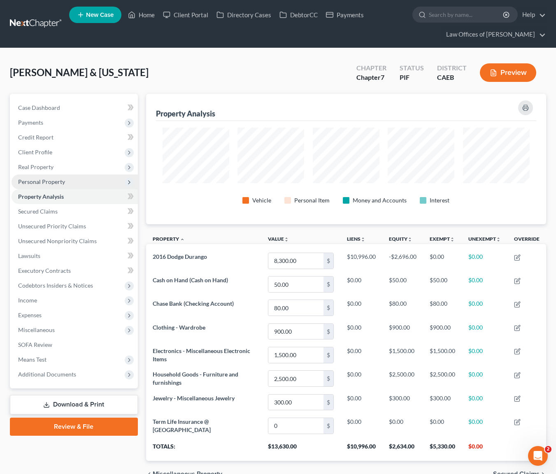
click at [70, 186] on span "Personal Property" at bounding box center [75, 181] width 126 height 15
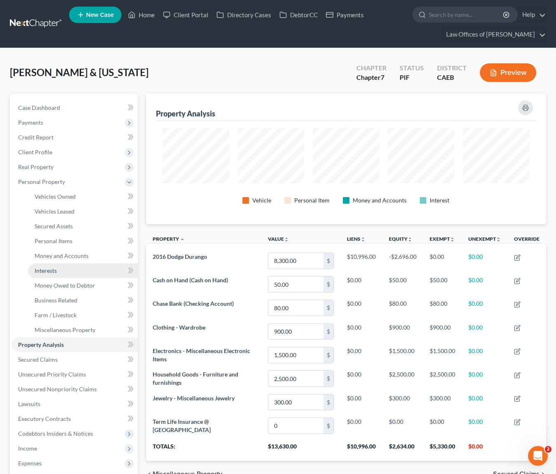
click at [53, 272] on span "Interests" at bounding box center [46, 270] width 22 height 7
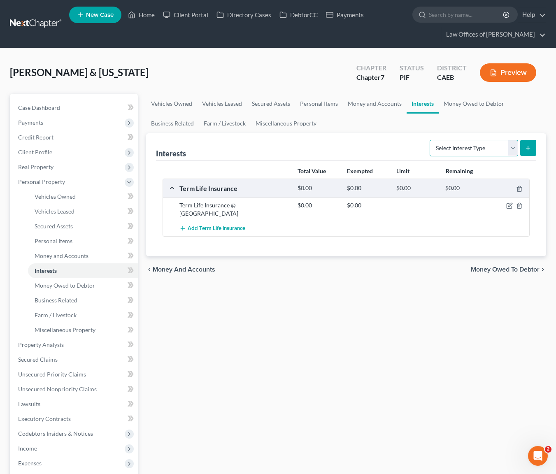
click at [511, 147] on select "Select Interest Type 401K Annuity Bond Education IRA Government Bond Government…" at bounding box center [473, 148] width 88 height 16
click at [76, 258] on span "Money and Accounts" at bounding box center [62, 255] width 54 height 7
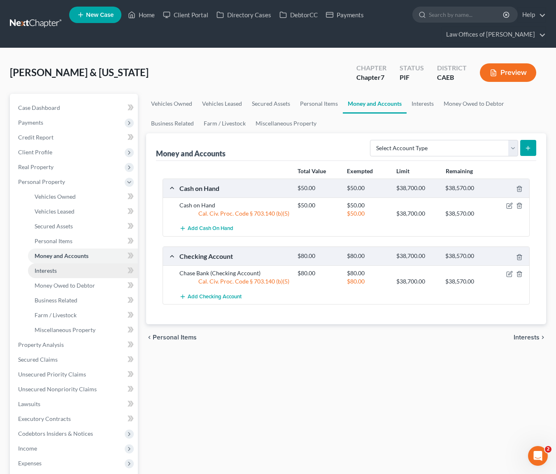
click at [71, 270] on link "Interests" at bounding box center [83, 270] width 110 height 15
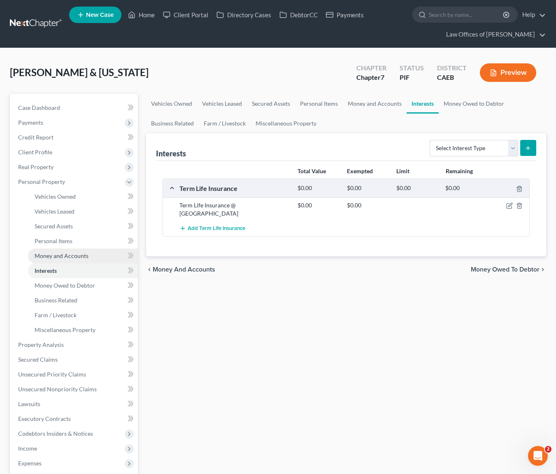
click at [77, 258] on span "Money and Accounts" at bounding box center [62, 255] width 54 height 7
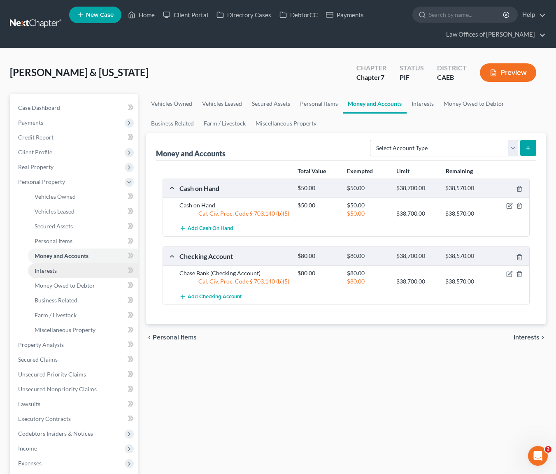
click at [84, 269] on link "Interests" at bounding box center [83, 270] width 110 height 15
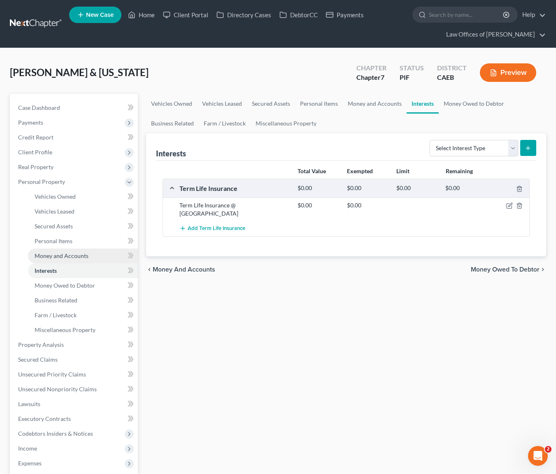
click at [99, 255] on link "Money and Accounts" at bounding box center [83, 255] width 110 height 15
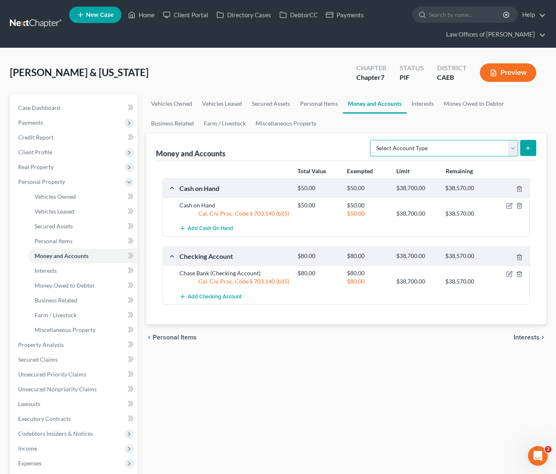
click at [509, 146] on select "Select Account Type Brokerage Cash on Hand Certificates of Deposit Checking Acc…" at bounding box center [444, 148] width 148 height 16
click at [67, 268] on link "Interests" at bounding box center [83, 270] width 110 height 15
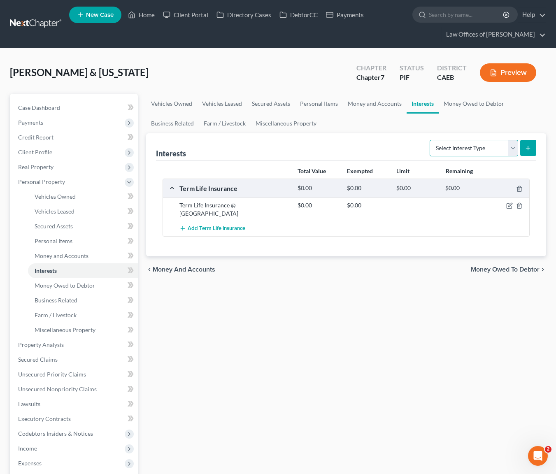
click at [512, 145] on select "Select Interest Type 401K Annuity Bond Education IRA Government Bond Government…" at bounding box center [473, 148] width 88 height 16
select select "401k"
click at [531, 147] on button "submit" at bounding box center [528, 148] width 16 height 16
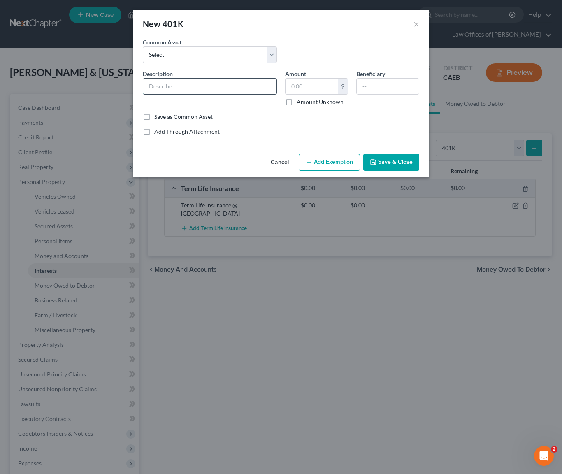
click at [198, 89] on input "text" at bounding box center [209, 87] width 133 height 16
type input "401(K) @ Centric"
type input "55,000"
click at [370, 87] on input "text" at bounding box center [388, 87] width 62 height 16
type input "Debtor"
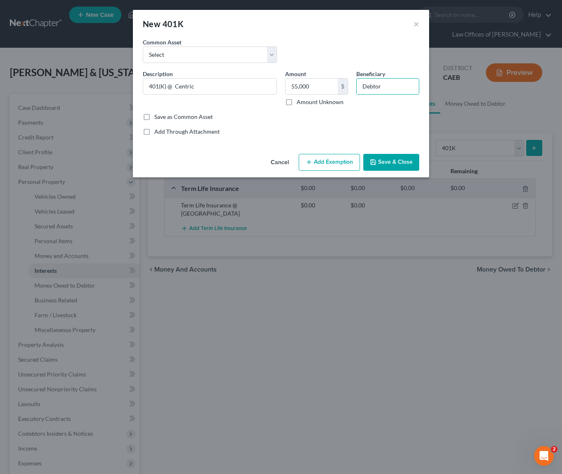
click at [339, 158] on button "Add Exemption" at bounding box center [329, 162] width 61 height 17
select select "2"
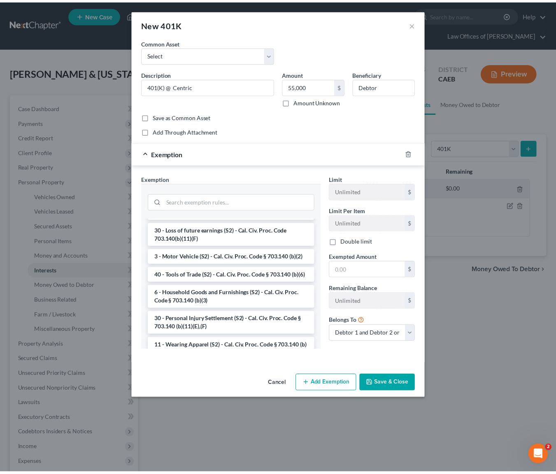
scroll to position [167, 0]
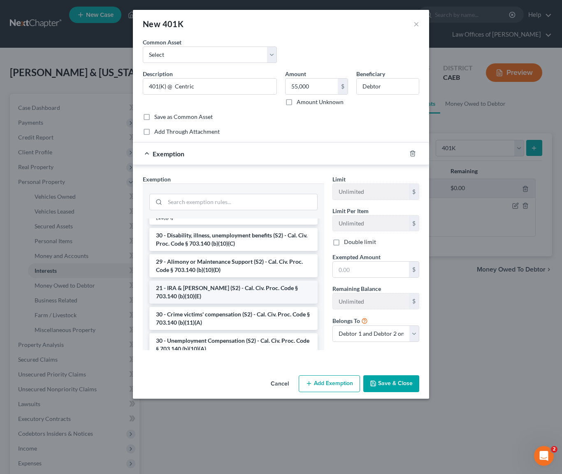
click at [239, 291] on li "21 - IRA & Roth IRA (S2) - Cal. Civ. Proc. Code § 703.140 (b)(10)(E)" at bounding box center [233, 292] width 168 height 23
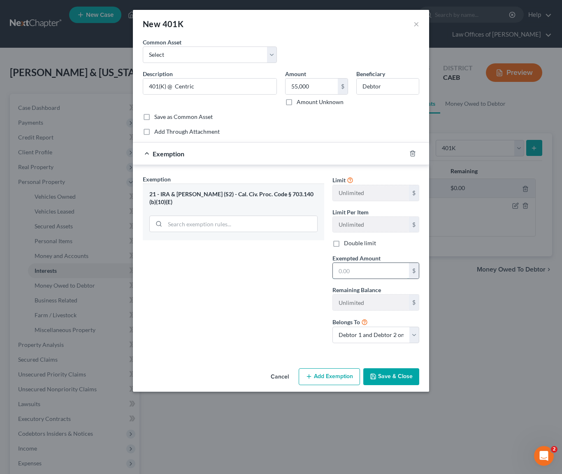
click at [359, 271] on input "text" at bounding box center [371, 271] width 76 height 16
type input "55,000"
click at [385, 376] on button "Save & Close" at bounding box center [391, 376] width 56 height 17
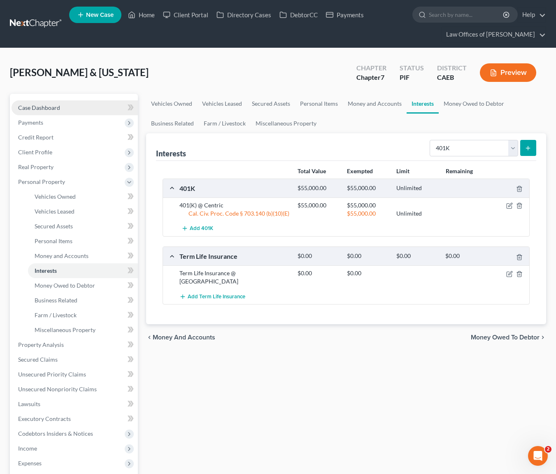
click at [68, 108] on link "Case Dashboard" at bounding box center [75, 107] width 126 height 15
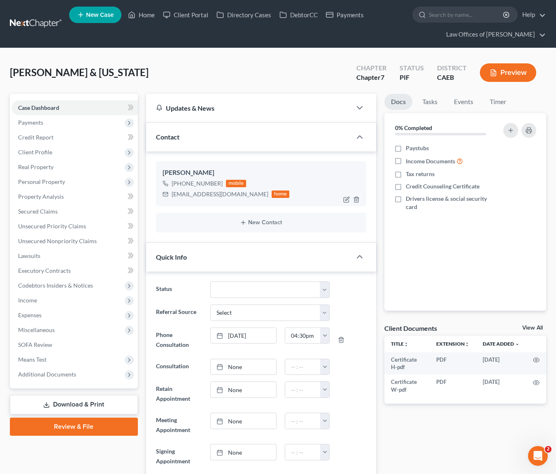
scroll to position [1318, 0]
drag, startPoint x: 170, startPoint y: 193, endPoint x: 238, endPoint y: 199, distance: 68.1
click at [238, 199] on div "Benny Gutierrez +1 (661) 617-7270 mobile gbenny1996@gmail.com home" at bounding box center [261, 183] width 210 height 44
click at [229, 199] on div "gbenny1996@gmail.com home" at bounding box center [226, 194] width 127 height 11
click at [211, 199] on div "Benny Gutierrez +1 (661) 617-7270 mobile gbenny1996@gmail.com home" at bounding box center [261, 183] width 210 height 44
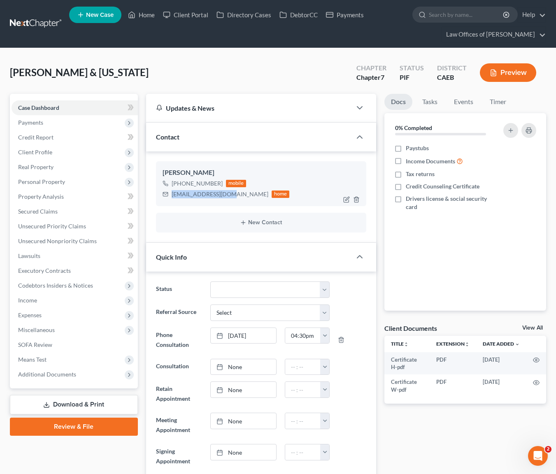
drag, startPoint x: 170, startPoint y: 193, endPoint x: 229, endPoint y: 197, distance: 58.9
click at [229, 197] on div "gbenny1996@gmail.com home" at bounding box center [226, 194] width 127 height 11
click at [211, 197] on div "gbenny1996@gmail.com" at bounding box center [220, 194] width 97 height 8
drag, startPoint x: 172, startPoint y: 194, endPoint x: 234, endPoint y: 194, distance: 62.1
click at [234, 194] on div "gbenny1996@gmail.com home" at bounding box center [226, 194] width 127 height 11
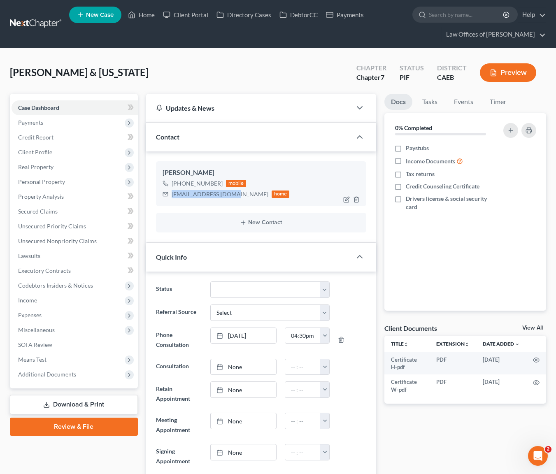
copy div "gbenny1996@gmail.com"
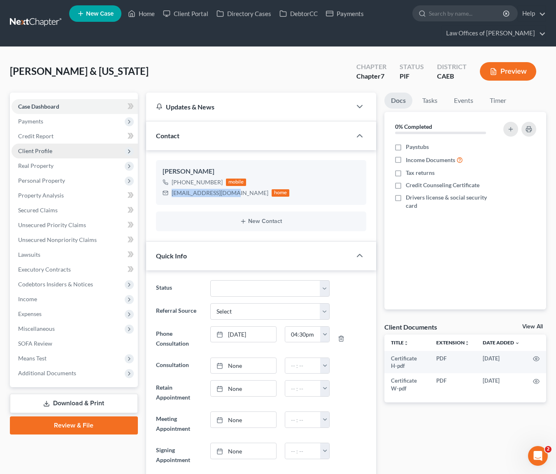
scroll to position [0, 0]
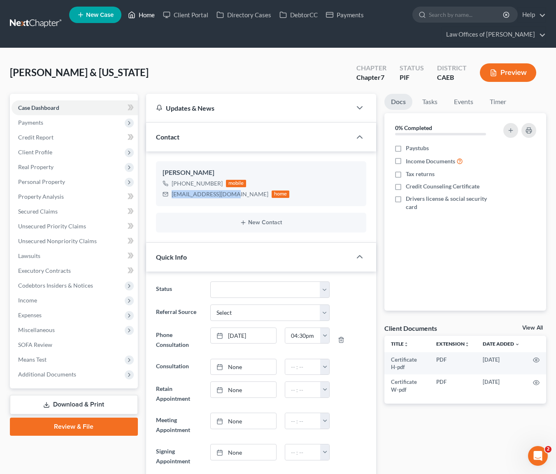
click at [146, 17] on link "Home" at bounding box center [141, 14] width 35 height 15
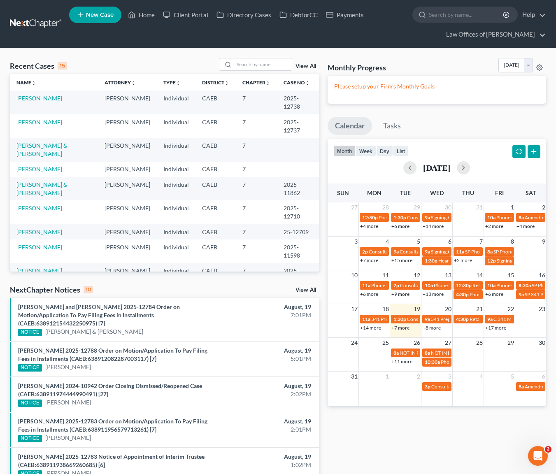
click at [401, 329] on link "+7 more" at bounding box center [400, 328] width 18 height 6
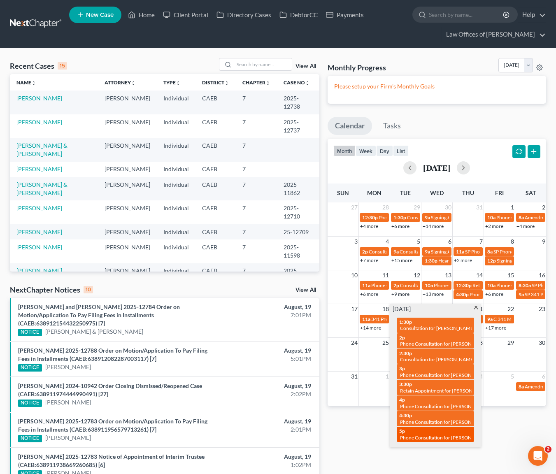
click at [436, 436] on span "Phone Consultation for Gonzalez, Jessica" at bounding box center [445, 437] width 90 height 6
select select "Days"
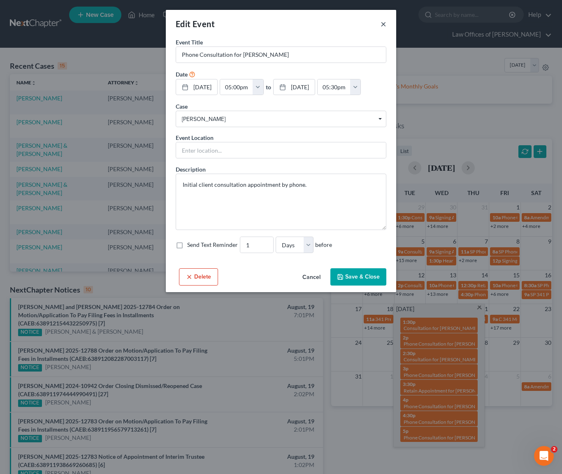
click at [383, 24] on button "×" at bounding box center [384, 24] width 6 height 10
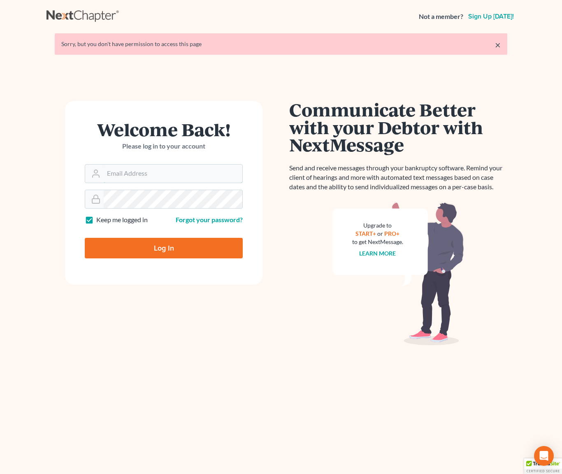
type input "[EMAIL_ADDRESS][DOMAIN_NAME]"
drag, startPoint x: 170, startPoint y: 242, endPoint x: 172, endPoint y: 239, distance: 4.2
click at [171, 241] on input "Log In" at bounding box center [164, 248] width 158 height 21
type input "Thinking..."
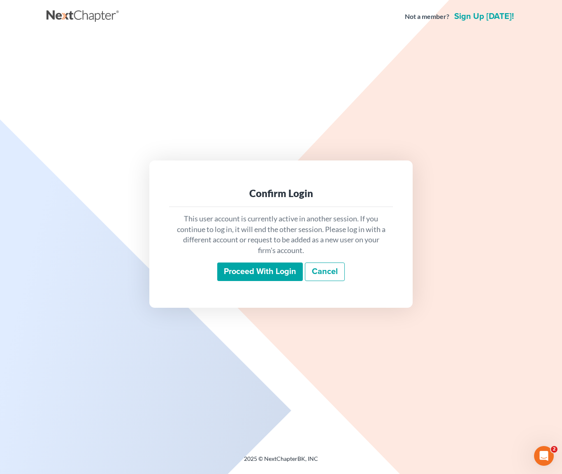
click at [253, 271] on input "Proceed with login" at bounding box center [260, 271] width 86 height 19
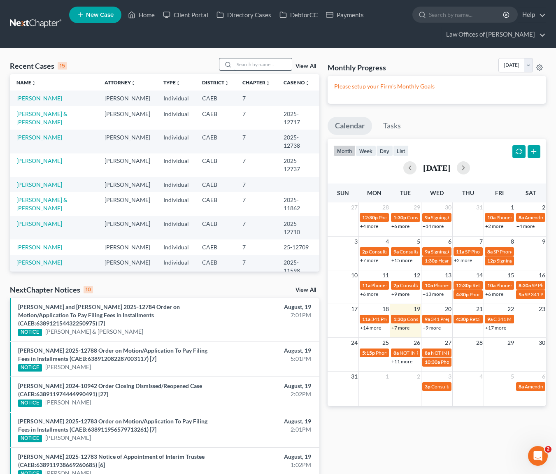
click at [246, 65] on input "search" at bounding box center [263, 64] width 58 height 12
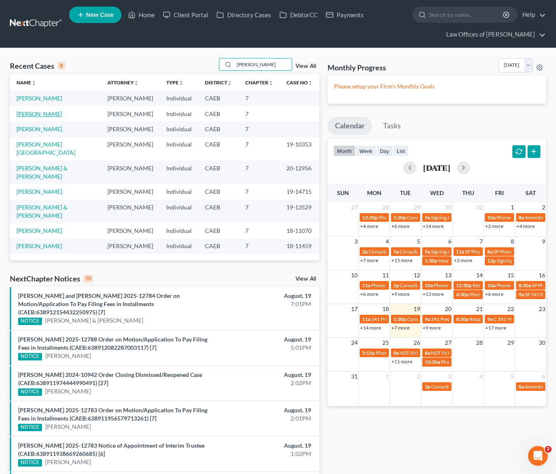
type input "lewis"
click at [47, 114] on link "Lewis, Melissa" at bounding box center [39, 113] width 46 height 7
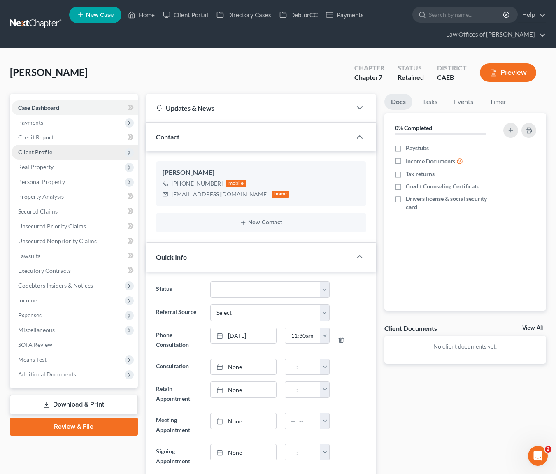
click at [59, 152] on span "Client Profile" at bounding box center [75, 152] width 126 height 15
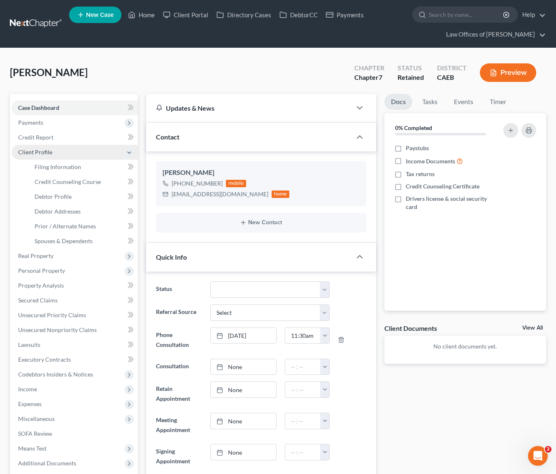
scroll to position [414, 0]
click at [48, 123] on span "Payments" at bounding box center [75, 122] width 126 height 15
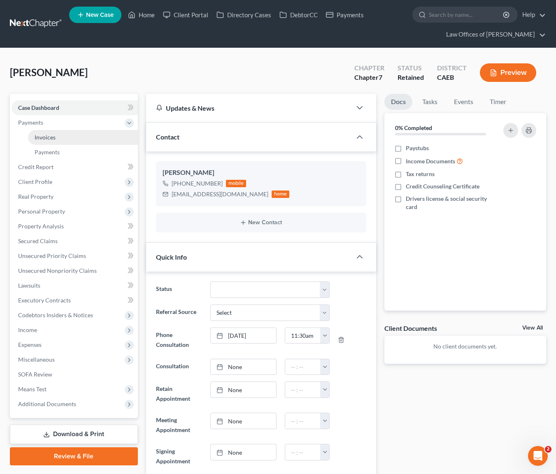
click at [67, 135] on link "Invoices" at bounding box center [83, 137] width 110 height 15
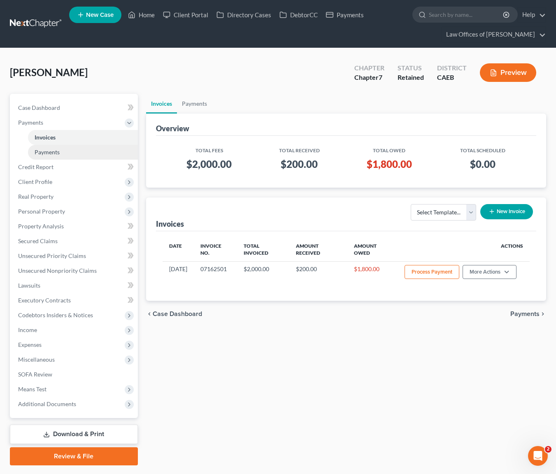
click at [75, 152] on link "Payments" at bounding box center [83, 152] width 110 height 15
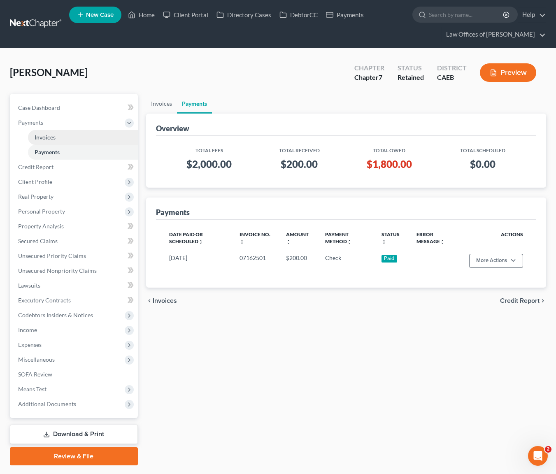
click at [70, 136] on link "Invoices" at bounding box center [83, 137] width 110 height 15
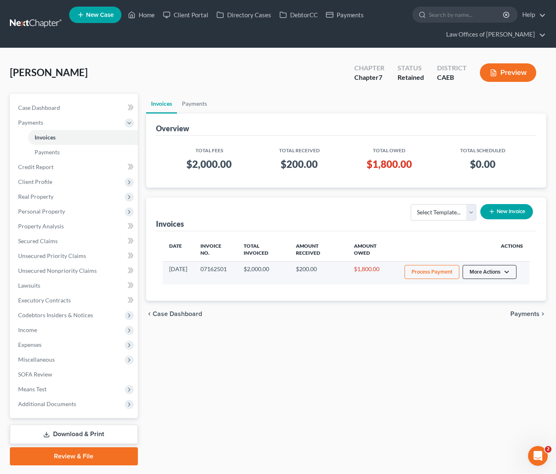
click at [504, 270] on button "More Actions" at bounding box center [489, 272] width 54 height 14
click at [486, 304] on link "Record Cash or Check Payment" at bounding box center [501, 303] width 96 height 14
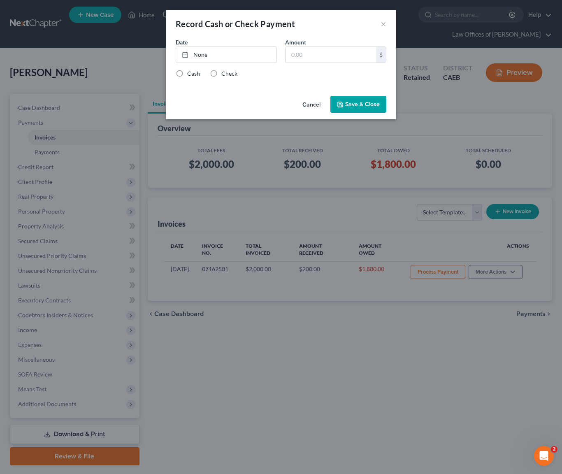
click at [221, 73] on label "Check" at bounding box center [229, 74] width 16 height 8
click at [225, 73] on input "Check" at bounding box center [227, 72] width 5 height 5
radio input "true"
click at [202, 52] on link "None" at bounding box center [226, 55] width 100 height 16
click at [310, 57] on input "text" at bounding box center [331, 55] width 91 height 16
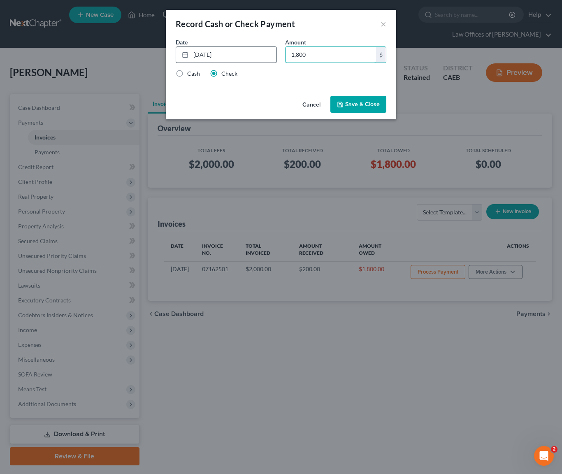
type input "1,800"
click at [356, 103] on button "Save & Close" at bounding box center [358, 104] width 56 height 17
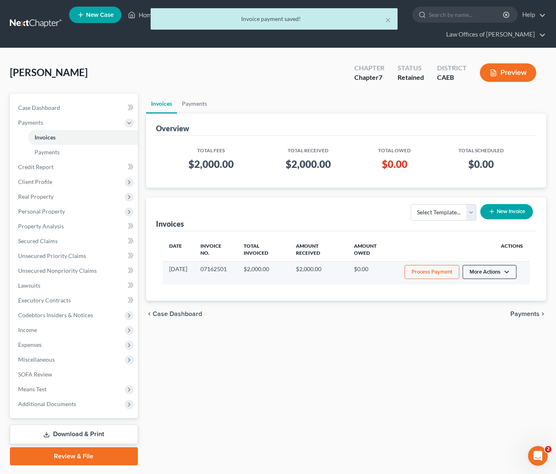
click at [503, 271] on button "More Actions" at bounding box center [489, 272] width 54 height 14
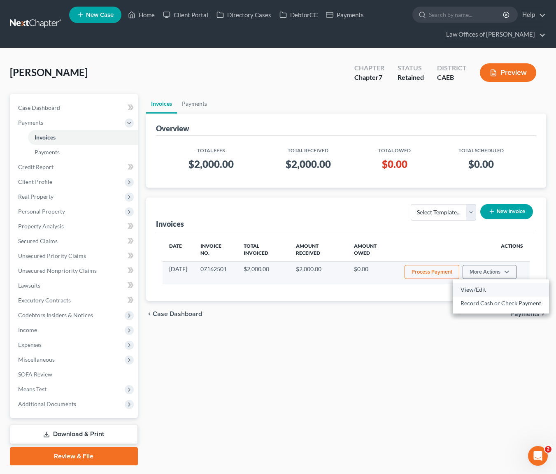
click at [489, 288] on link "View/Edit" at bounding box center [501, 290] width 96 height 14
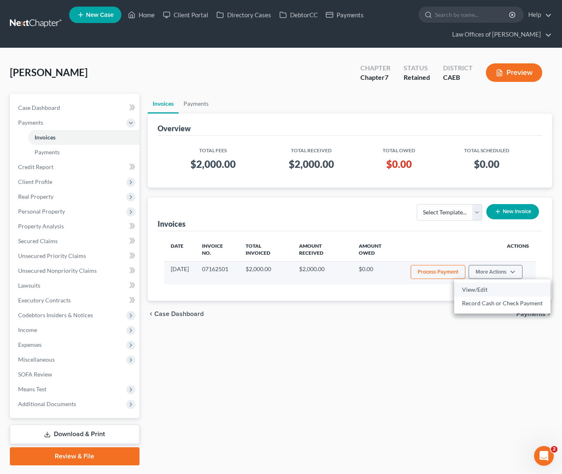
select select "0"
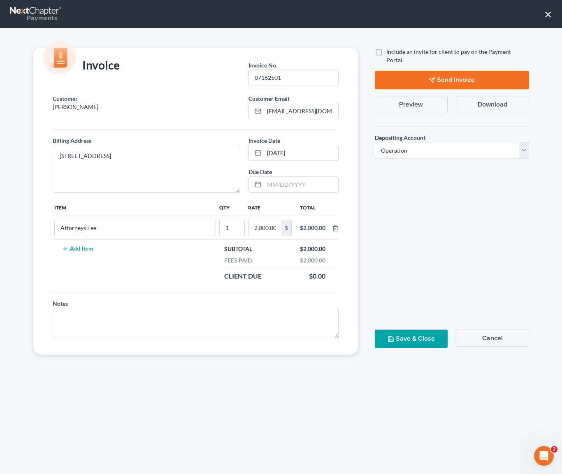
click at [478, 71] on button "Send Invoice" at bounding box center [452, 80] width 154 height 19
click at [418, 337] on button "Save & Close" at bounding box center [411, 339] width 73 height 19
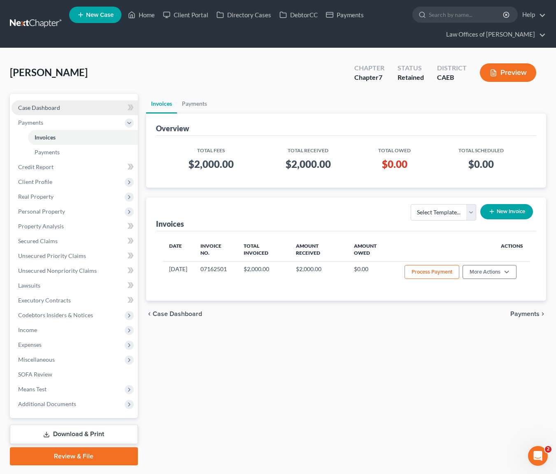
click at [50, 108] on span "Case Dashboard" at bounding box center [39, 107] width 42 height 7
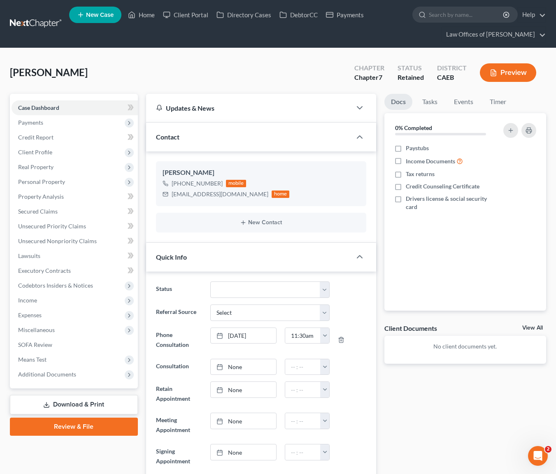
scroll to position [414, 0]
drag, startPoint x: 171, startPoint y: 193, endPoint x: 231, endPoint y: 192, distance: 60.1
click at [231, 192] on div "Missy1740@icloud.com home" at bounding box center [226, 194] width 127 height 11
copy div "Missy1740@icloud.com"
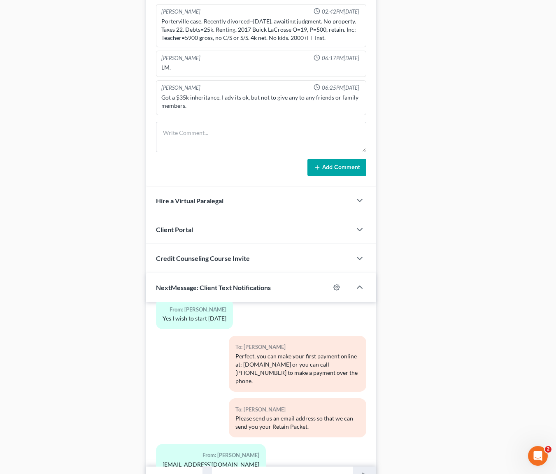
scroll to position [614, 0]
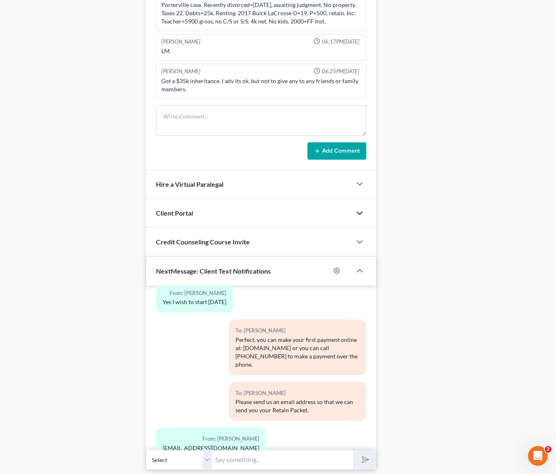
click at [357, 210] on icon "button" at bounding box center [360, 213] width 10 height 10
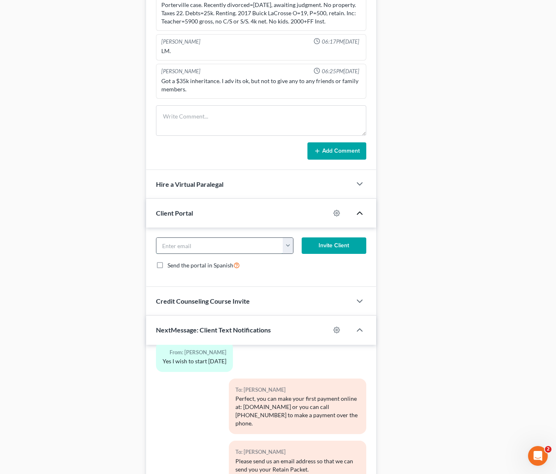
paste input "Missy1740@icloud.com"
type input "Missy1740@icloud.com"
click at [329, 247] on button "Invite Client" at bounding box center [334, 245] width 65 height 16
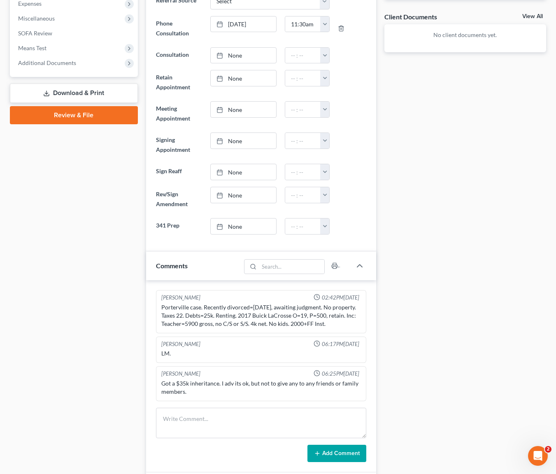
scroll to position [26, 0]
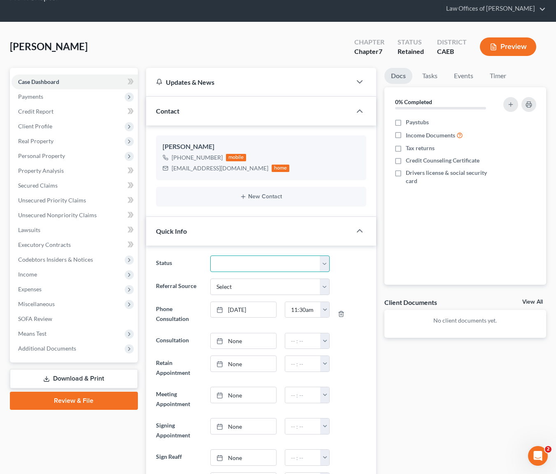
click at [328, 264] on select "Cancelled/Refund Closed Consultation Declined Discharged Filed Income Check In …" at bounding box center [269, 263] width 119 height 16
select select "11"
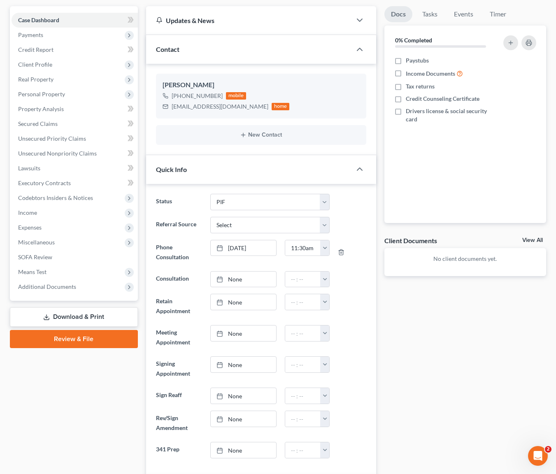
scroll to position [0, 0]
